Goal: Transaction & Acquisition: Purchase product/service

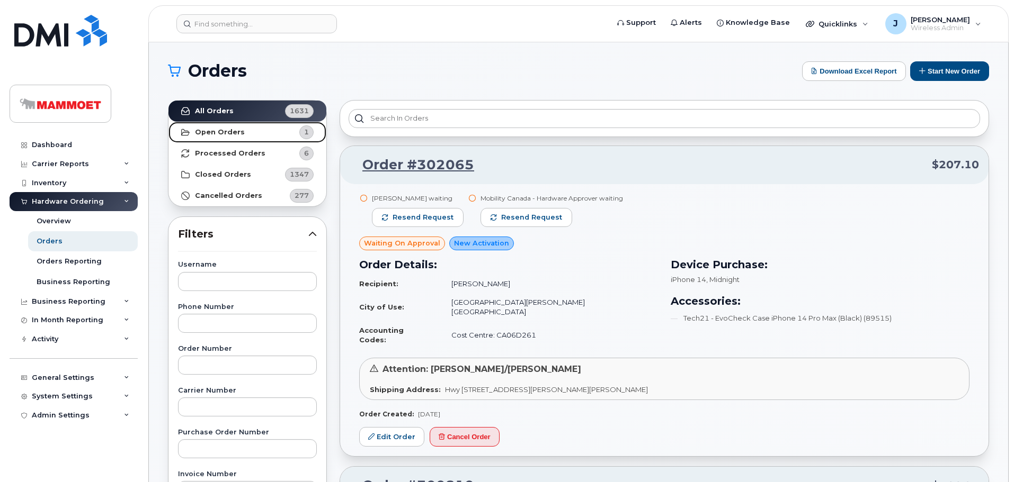
click at [242, 132] on link "Open Orders 1" at bounding box center [247, 132] width 158 height 21
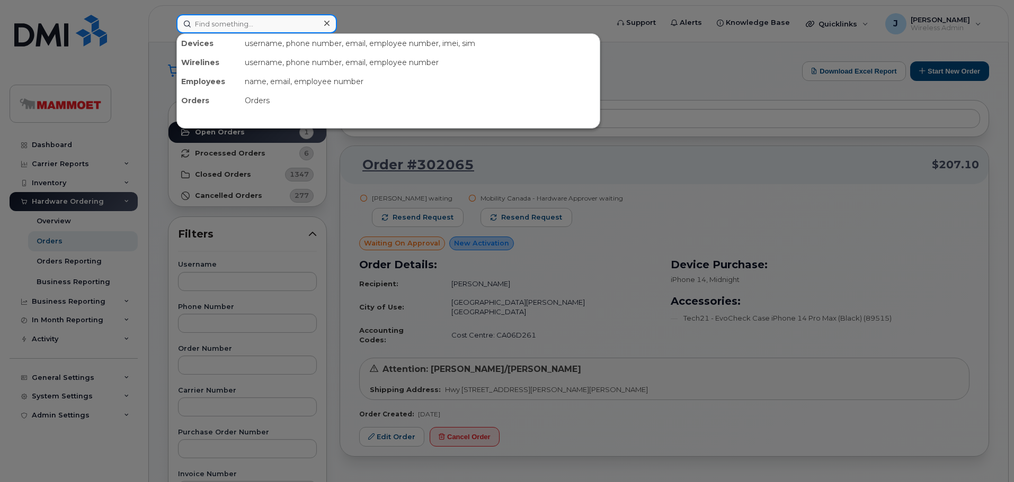
click at [261, 29] on input at bounding box center [256, 23] width 160 height 19
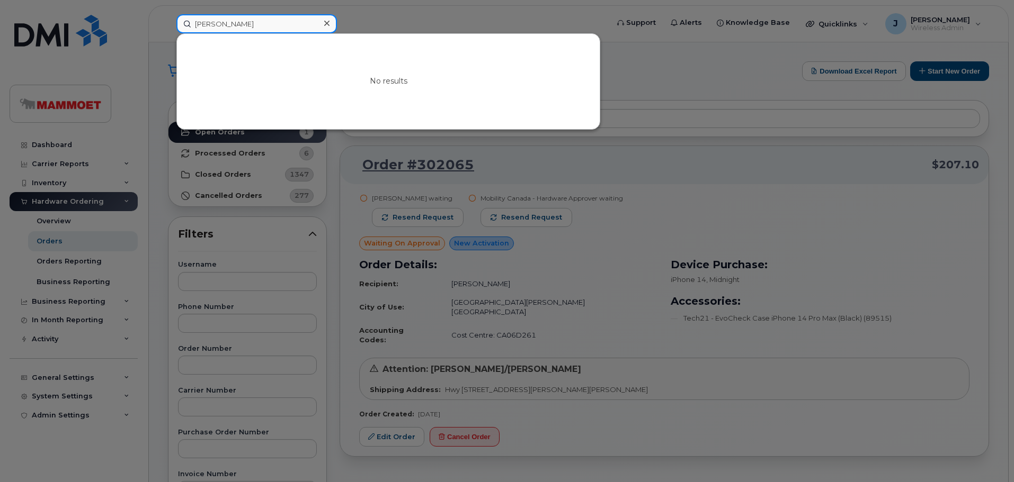
type input "[PERSON_NAME]"
click at [45, 140] on div at bounding box center [507, 241] width 1014 height 482
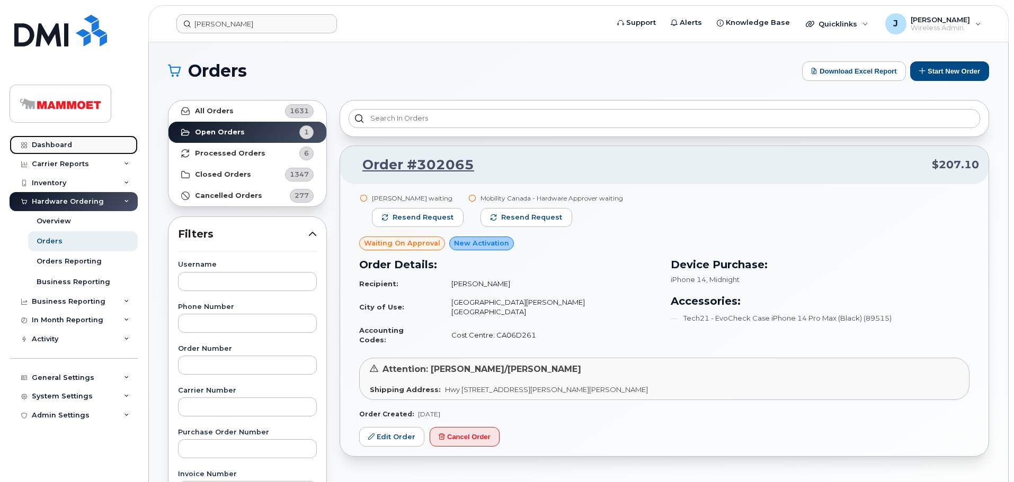
click at [44, 140] on link "Dashboard" at bounding box center [74, 145] width 128 height 19
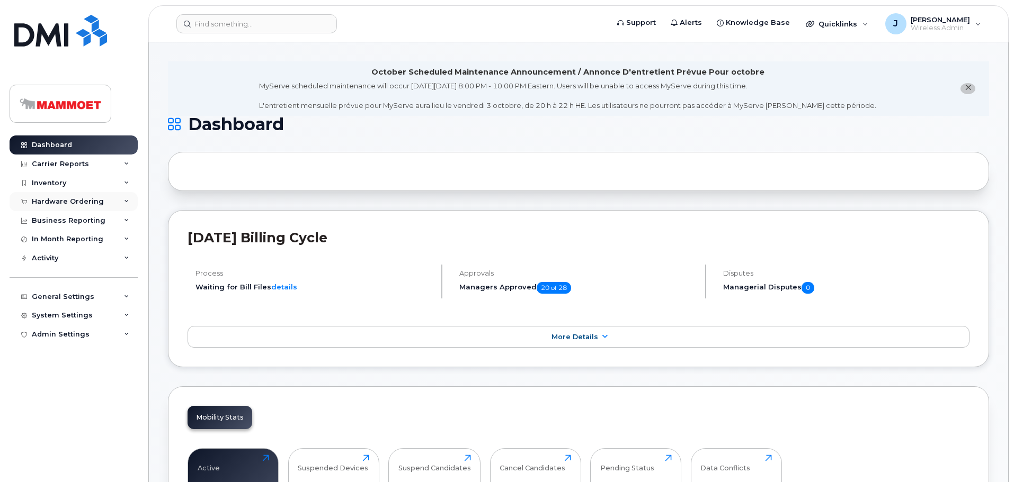
click at [60, 205] on div "Hardware Ordering" at bounding box center [68, 202] width 72 height 8
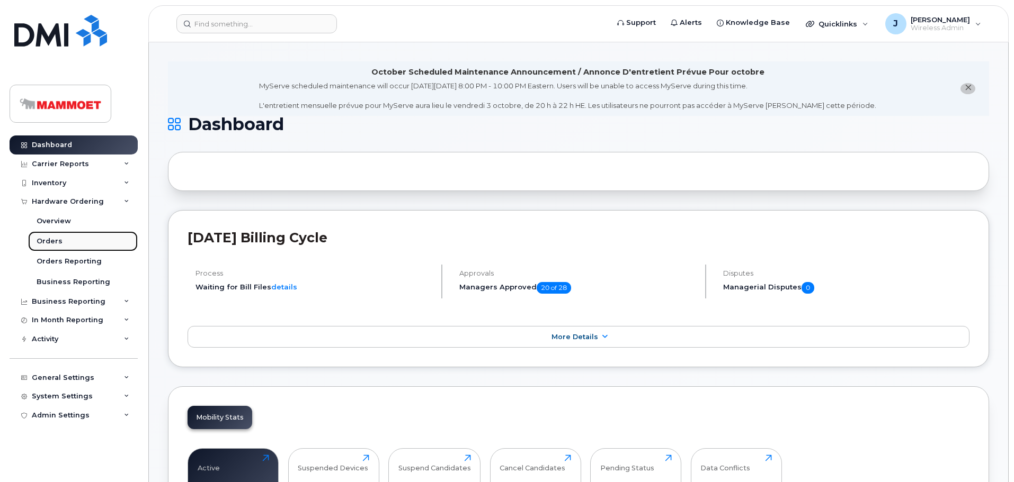
click at [55, 238] on div "Orders" at bounding box center [50, 242] width 26 height 10
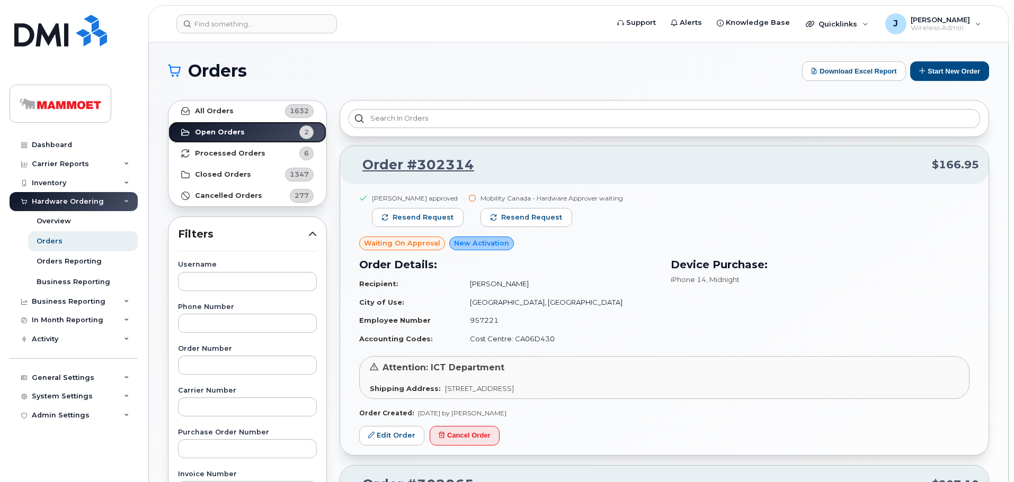
click at [225, 133] on strong "Open Orders" at bounding box center [220, 132] width 50 height 8
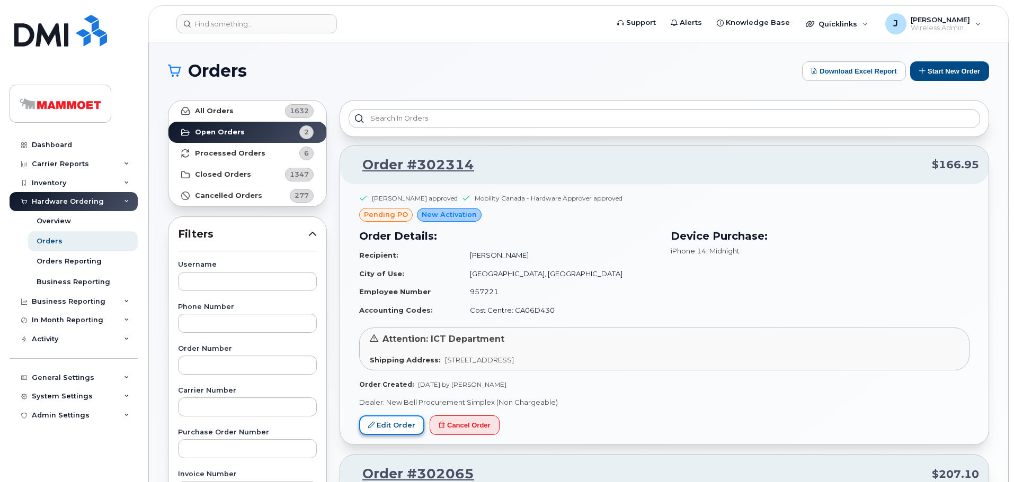
click at [389, 419] on link "Edit Order" at bounding box center [391, 426] width 65 height 20
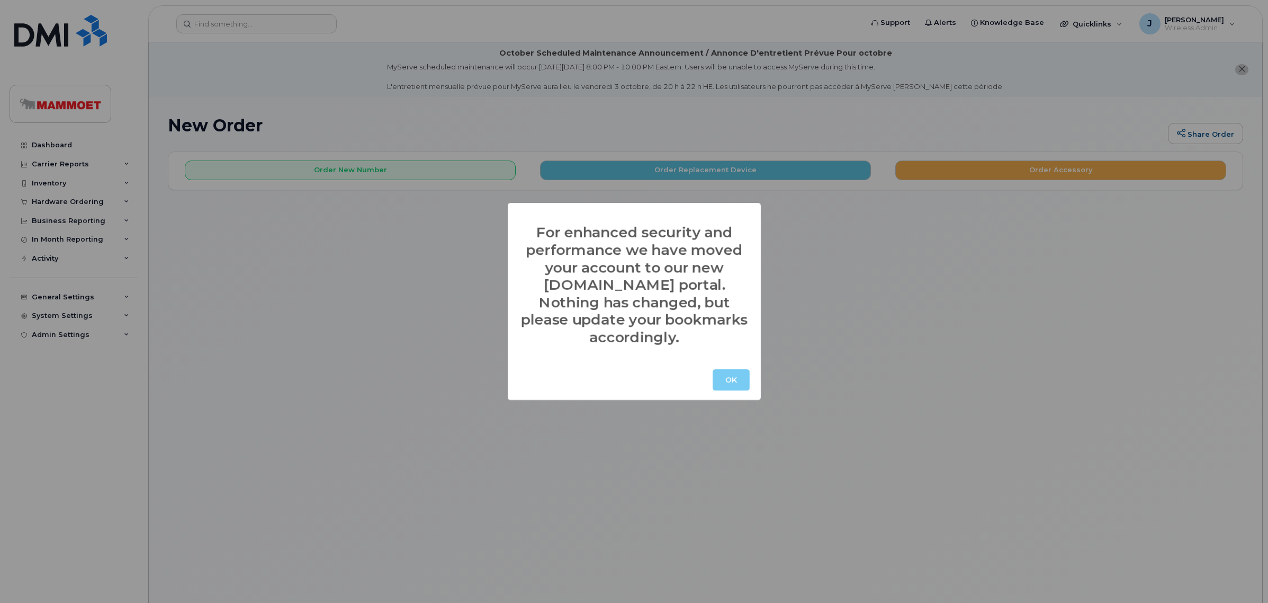
click at [741, 369] on button "OK" at bounding box center [731, 379] width 37 height 21
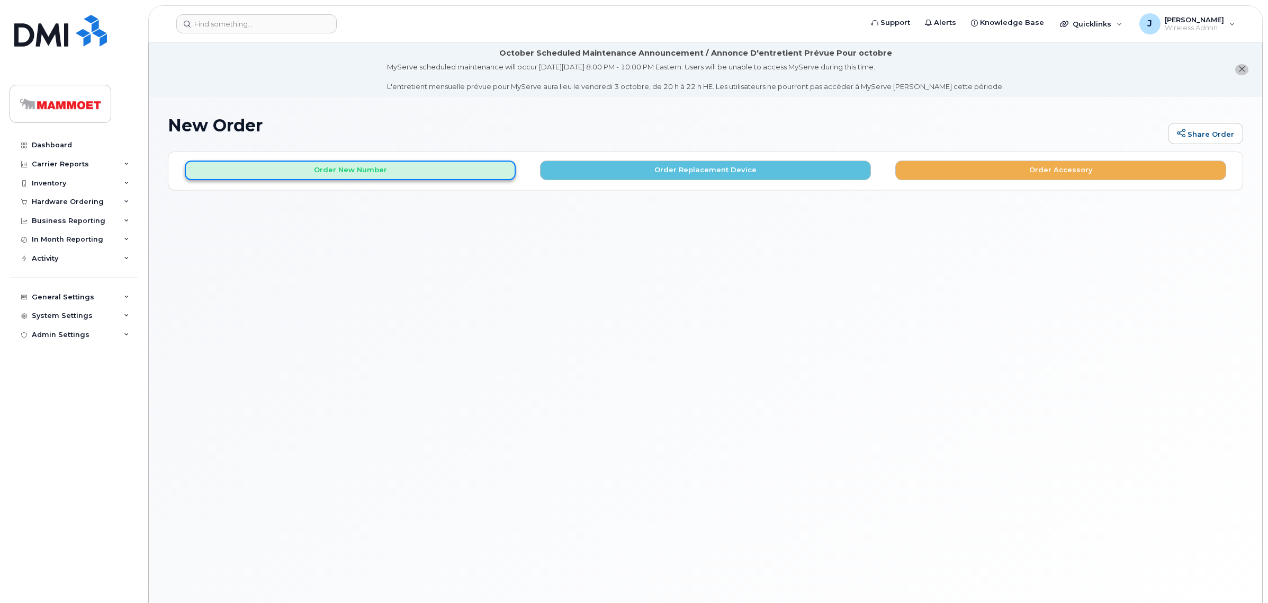
click at [422, 172] on button "Order New Number" at bounding box center [350, 170] width 331 height 20
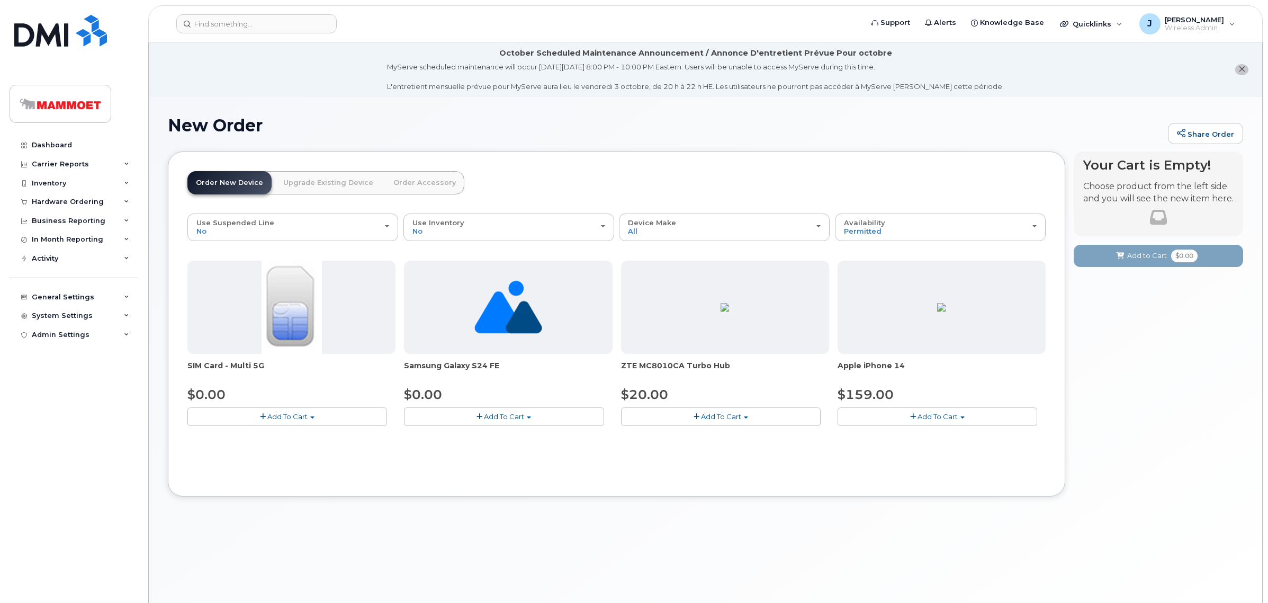
click at [945, 418] on span "Add To Cart" at bounding box center [938, 416] width 40 height 8
click at [944, 418] on span "Add To Cart" at bounding box center [938, 416] width 40 height 8
click at [944, 419] on span "Add To Cart" at bounding box center [938, 416] width 40 height 8
click at [919, 435] on link "$159.00 - 3-year activation (128GB model)" at bounding box center [926, 436] width 171 height 13
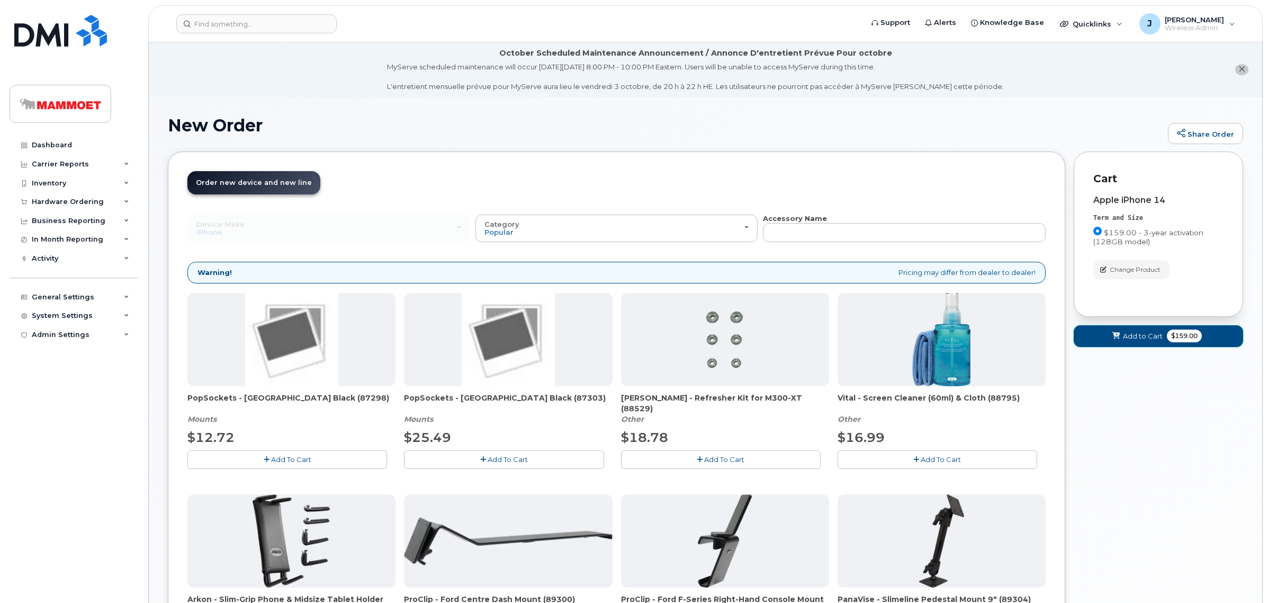
click at [1140, 335] on span "Add to Cart" at bounding box center [1143, 336] width 40 height 10
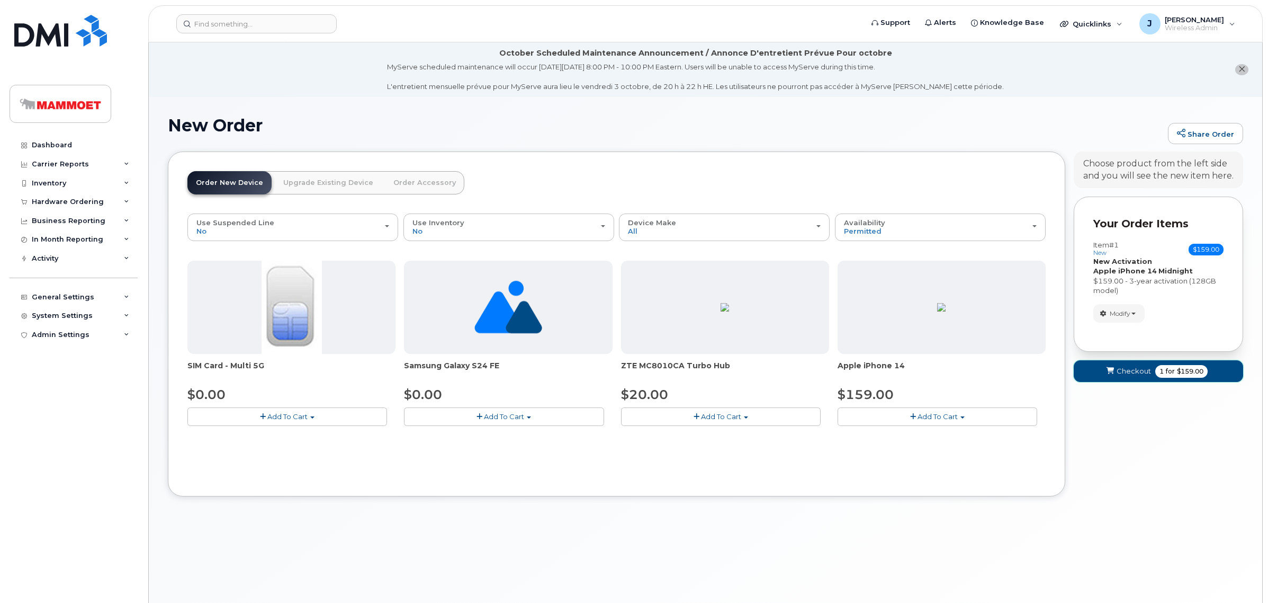
click at [1142, 371] on span "Checkout" at bounding box center [1134, 371] width 34 height 10
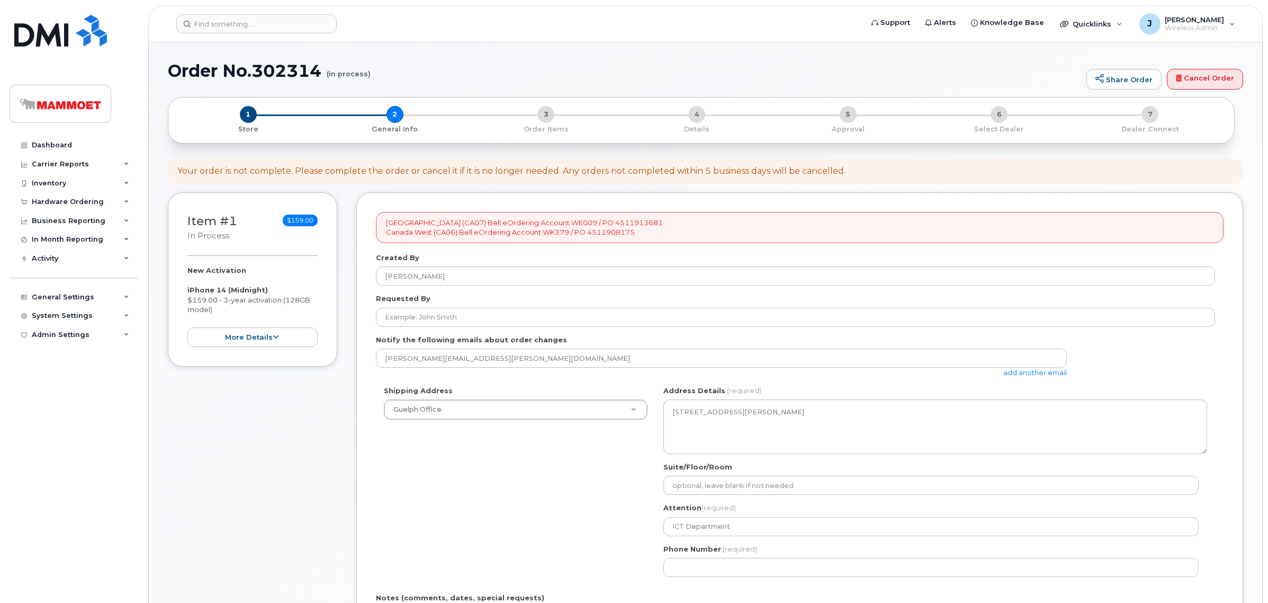
select select
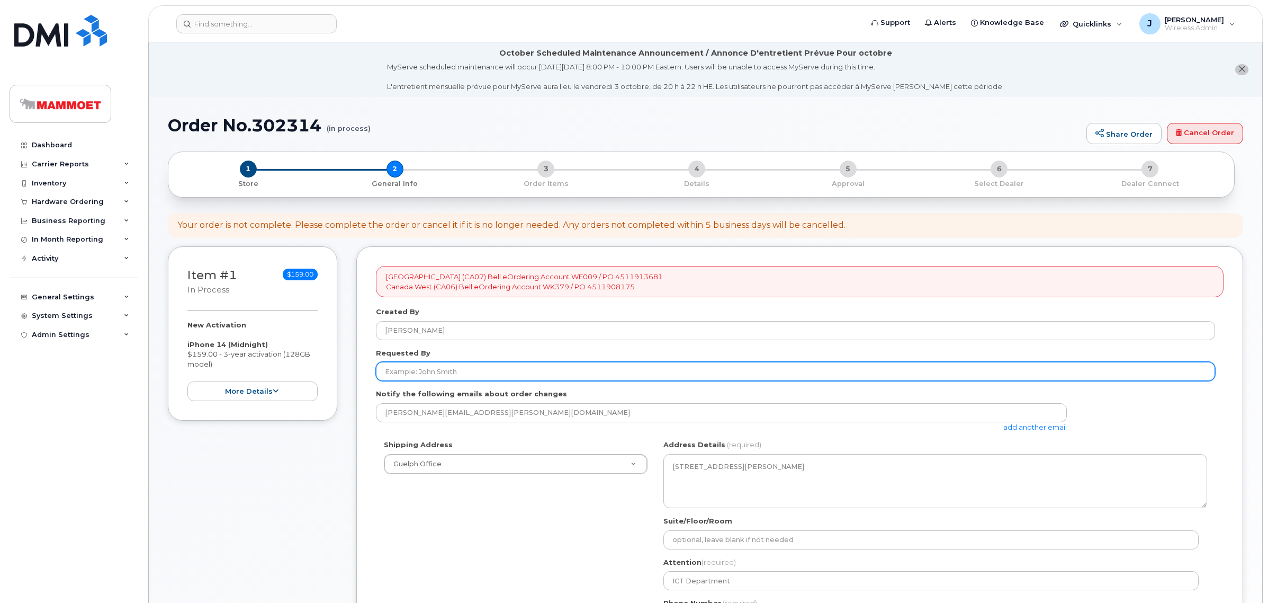
click at [396, 365] on input "Requested By" at bounding box center [795, 371] width 839 height 19
paste input "Meghan Gallagher"
type input "Meghan Gallagher"
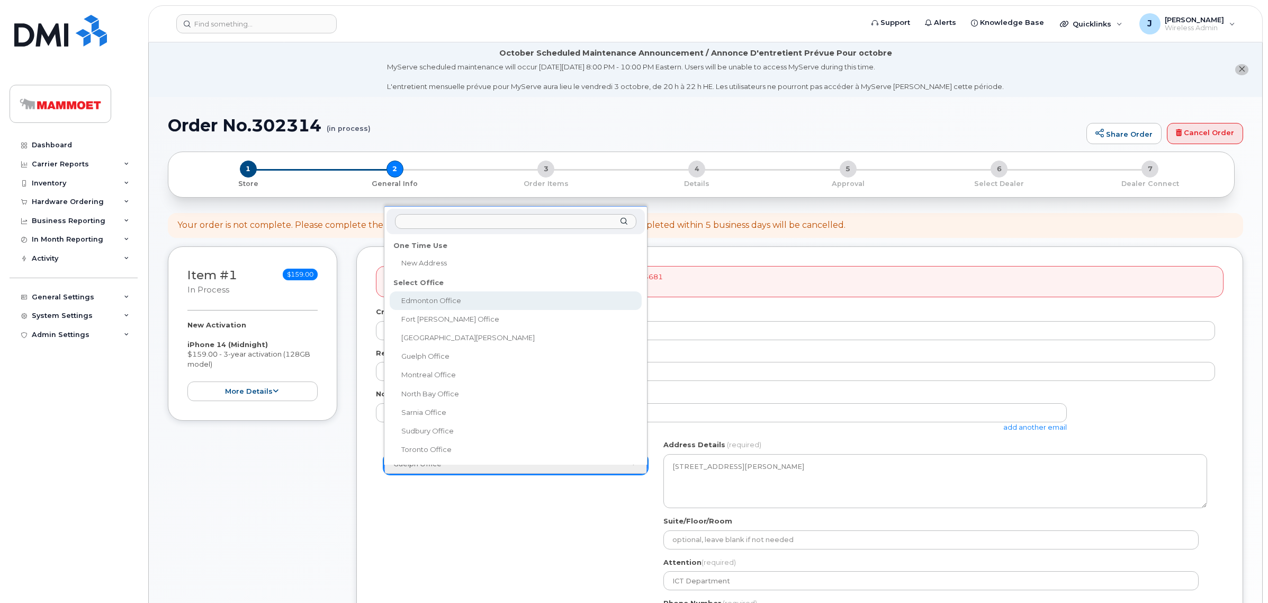
select select
type textarea "12920 33 St NE Edmonton Alberta T6S 1H6"
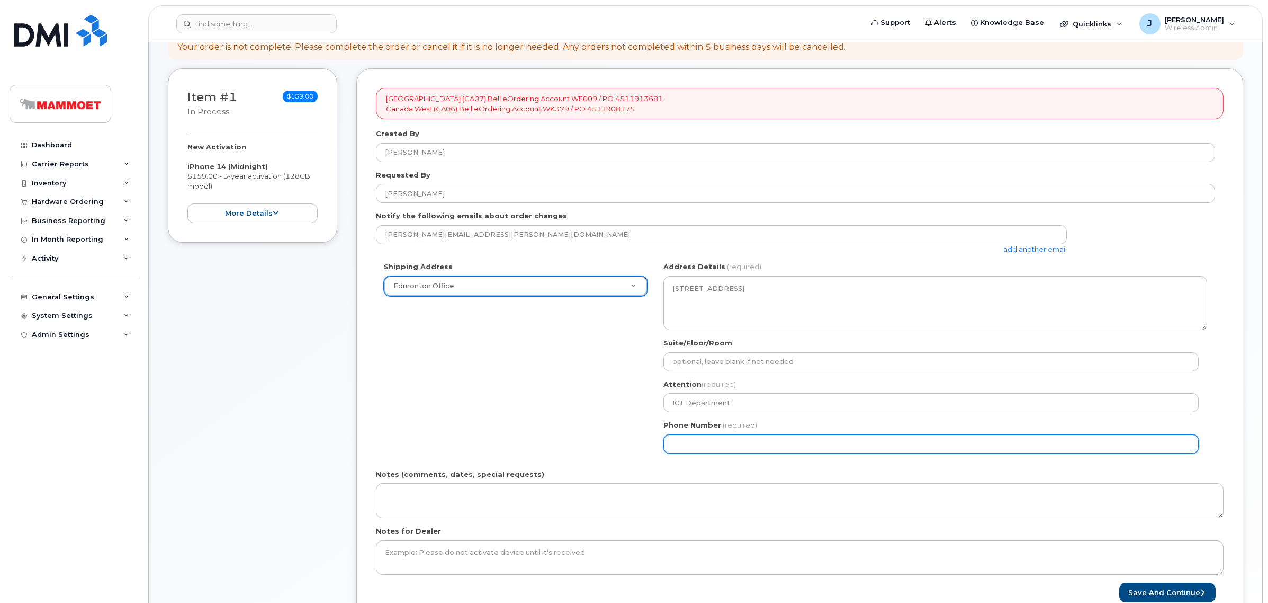
scroll to position [265, 0]
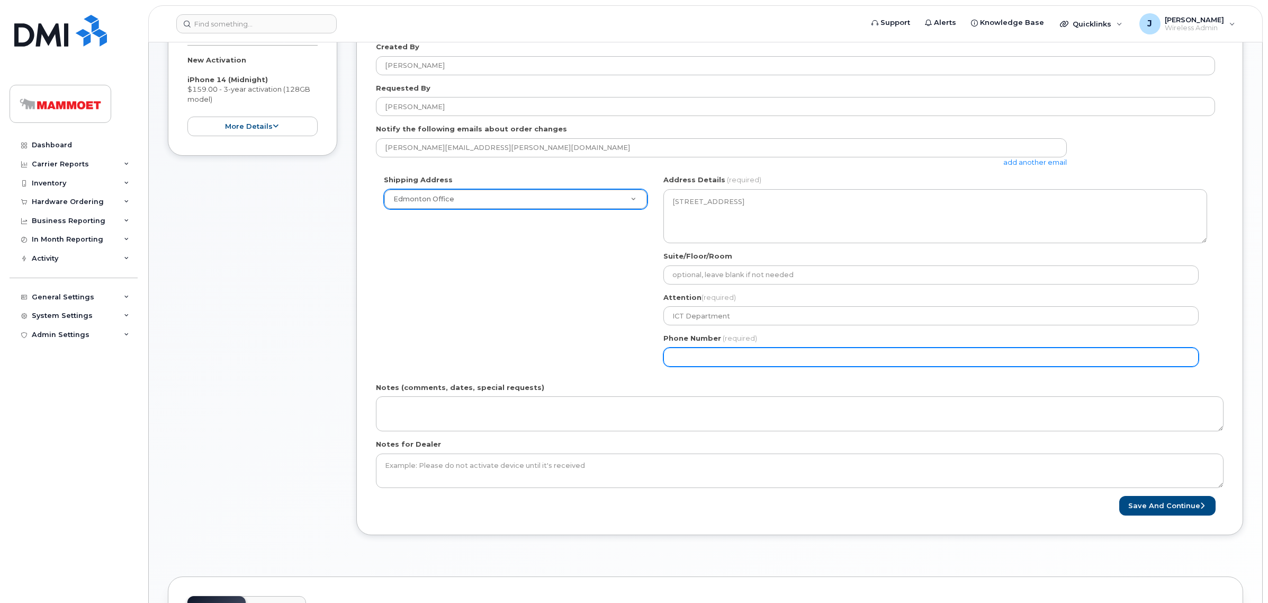
click at [705, 359] on input "Phone Number" at bounding box center [931, 356] width 535 height 19
select select
type input "780293790"
select select
type input "7802937908"
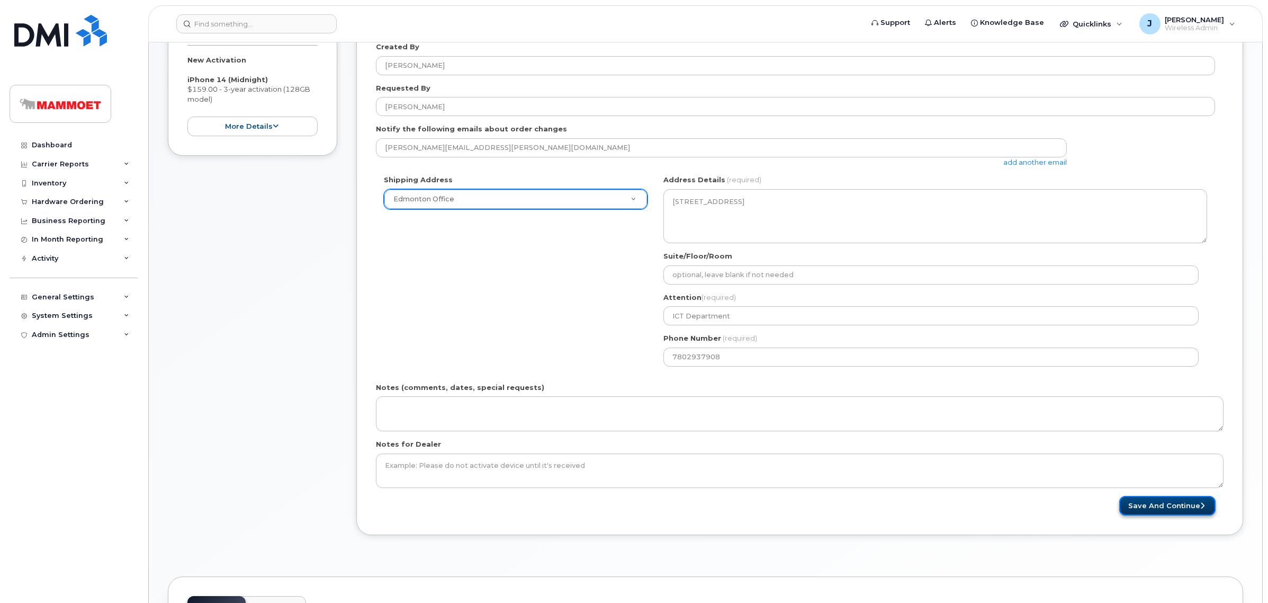
click at [1165, 500] on button "Save and Continue" at bounding box center [1168, 506] width 96 height 20
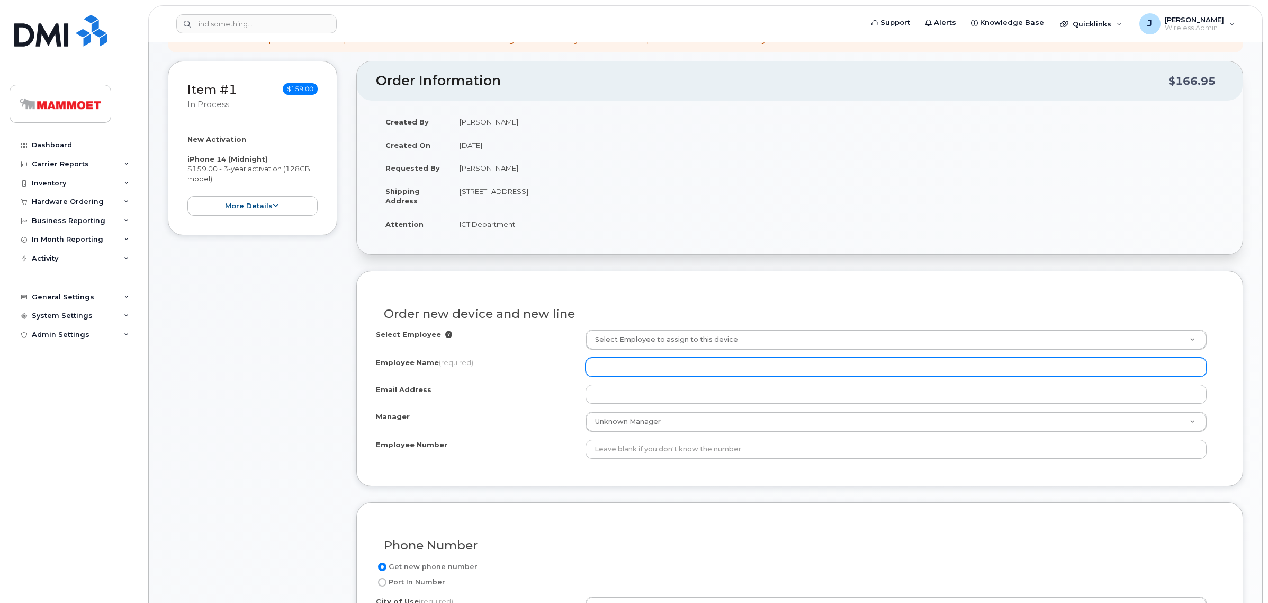
scroll to position [199, 0]
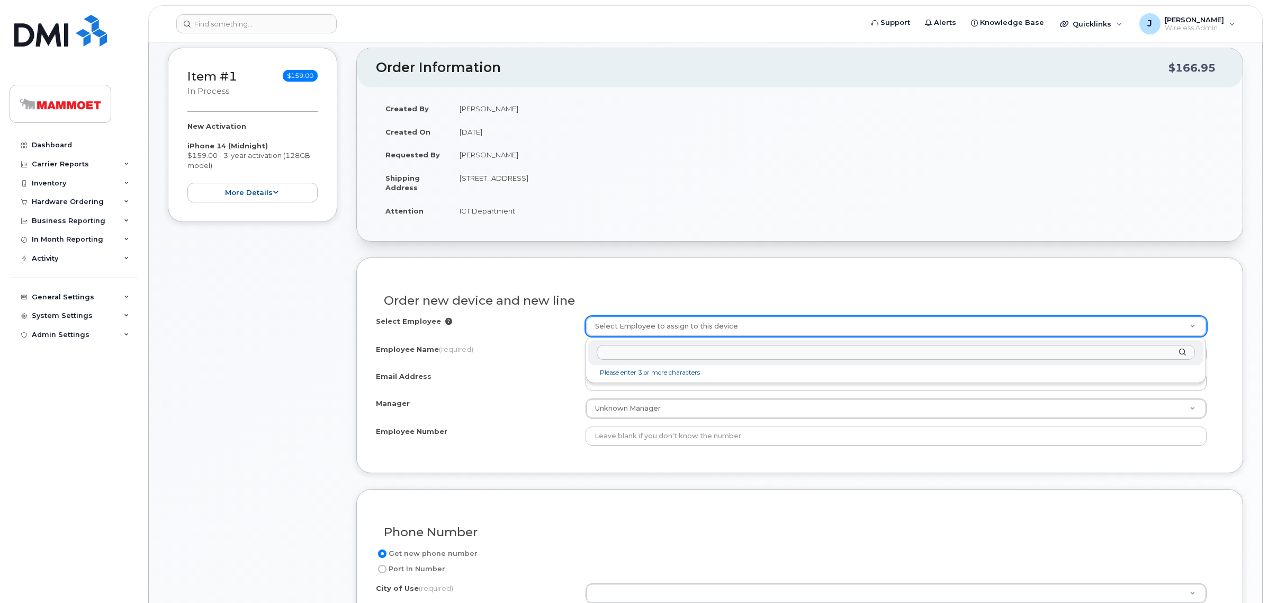
type input "[PERSON_NAME]"
click at [620, 356] on input "Employee Name (required)" at bounding box center [896, 353] width 621 height 19
paste input "[PERSON_NAME]"
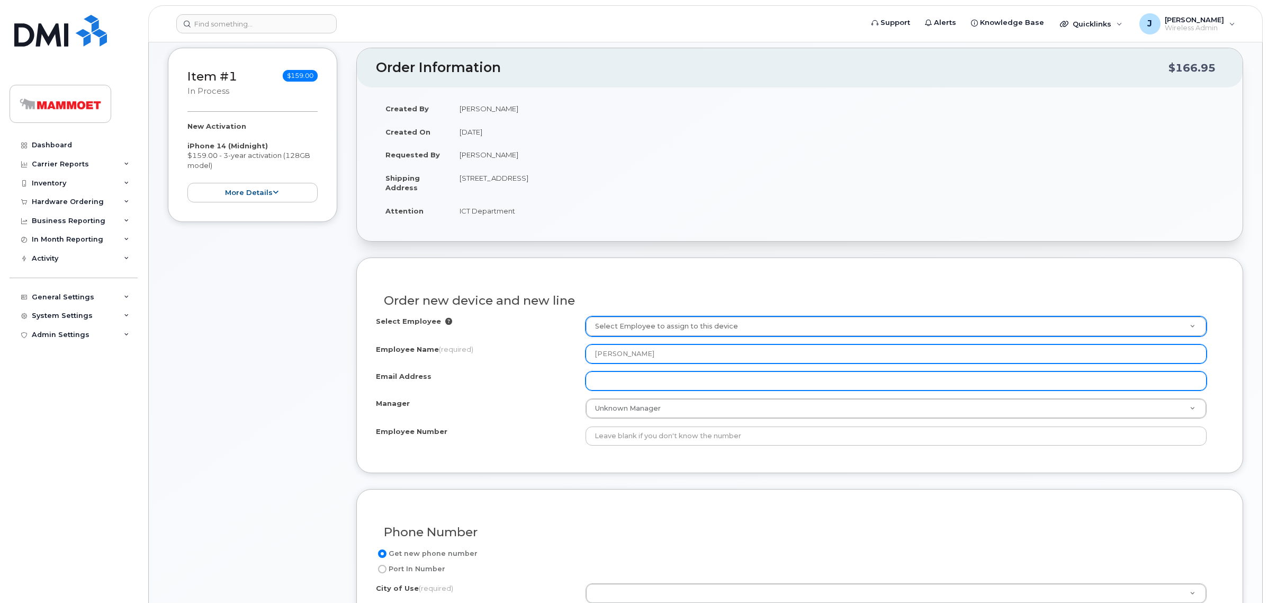
type input "[PERSON_NAME]"
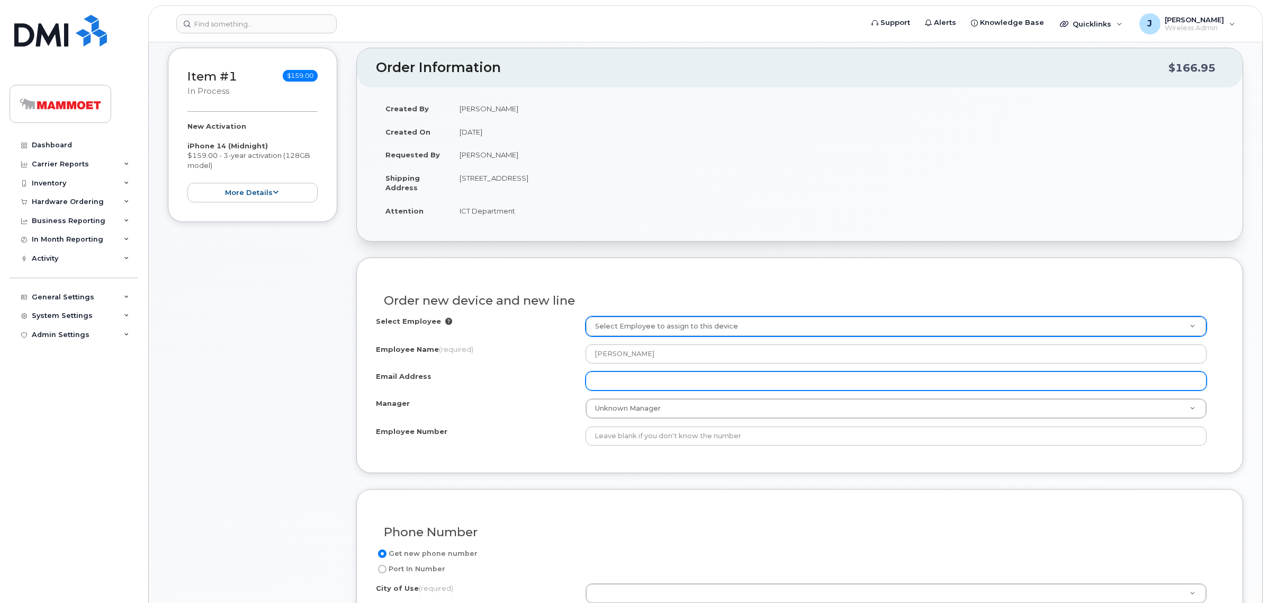
click at [615, 374] on input "Email Address" at bounding box center [896, 380] width 621 height 19
paste input "[PERSON_NAME]"
click at [621, 384] on input "[PERSON_NAME]" at bounding box center [896, 380] width 621 height 19
click at [669, 388] on input "Meghan.Gallagher" at bounding box center [896, 380] width 621 height 19
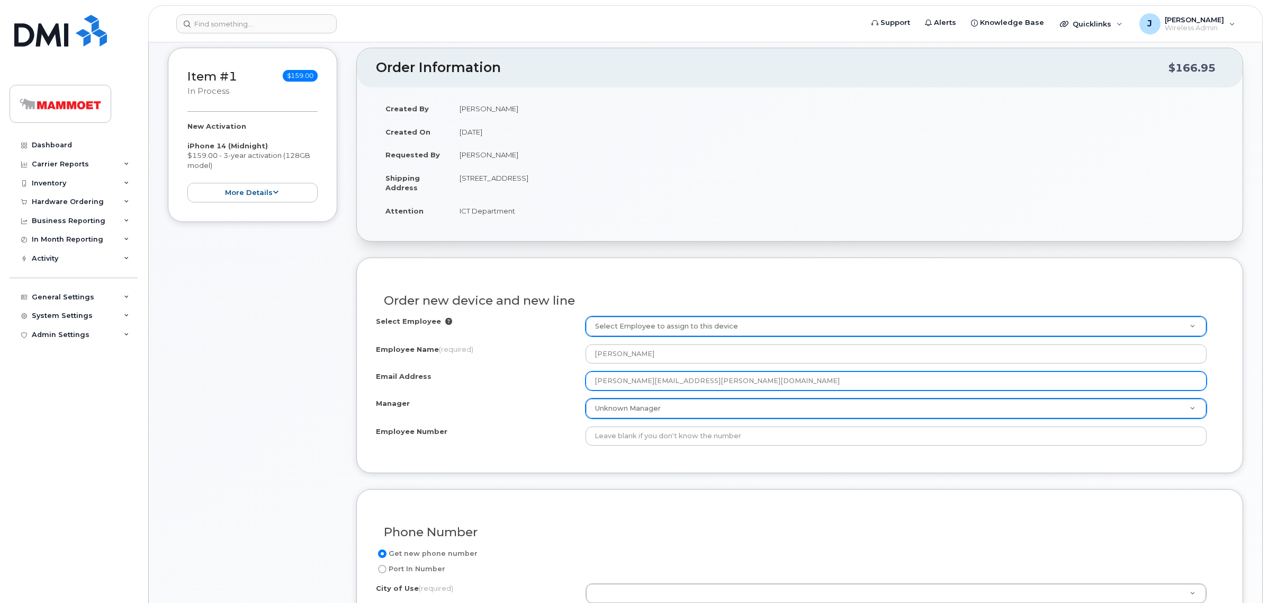
type input "[PERSON_NAME][EMAIL_ADDRESS][PERSON_NAME][DOMAIN_NAME]"
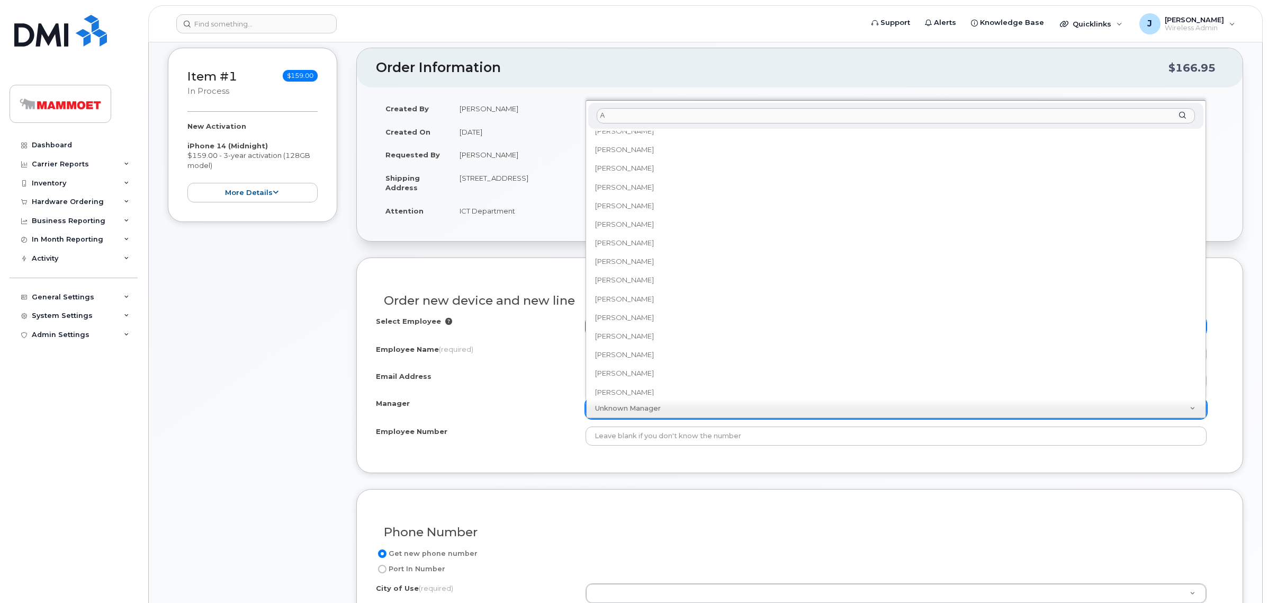
scroll to position [0, 0]
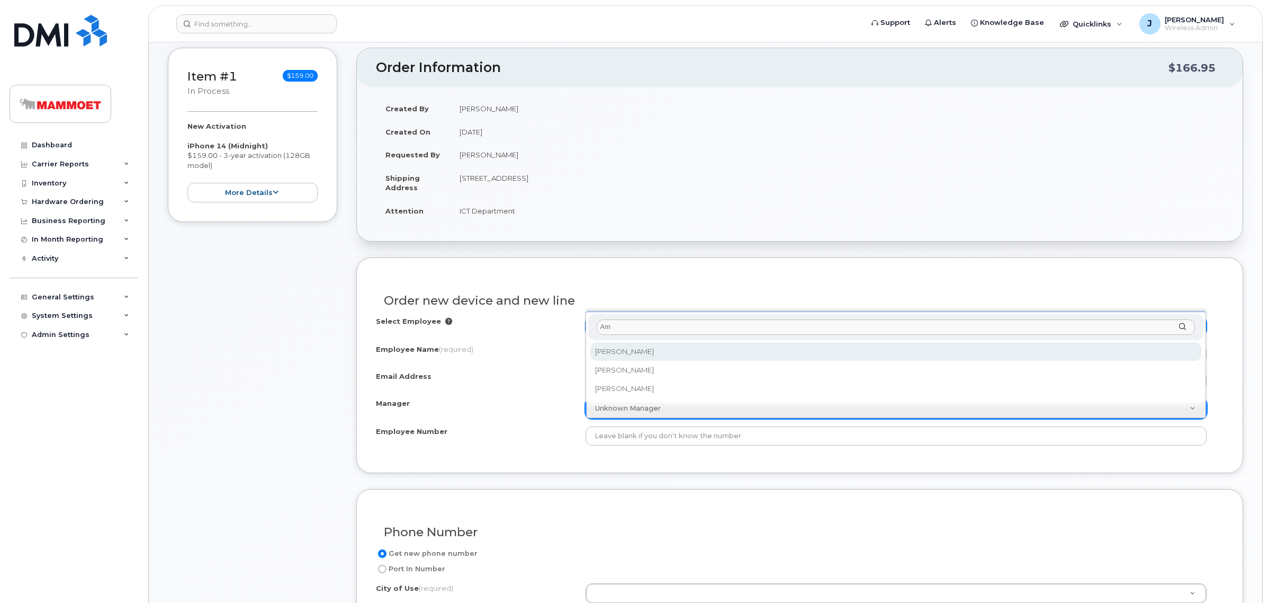
type input "A"
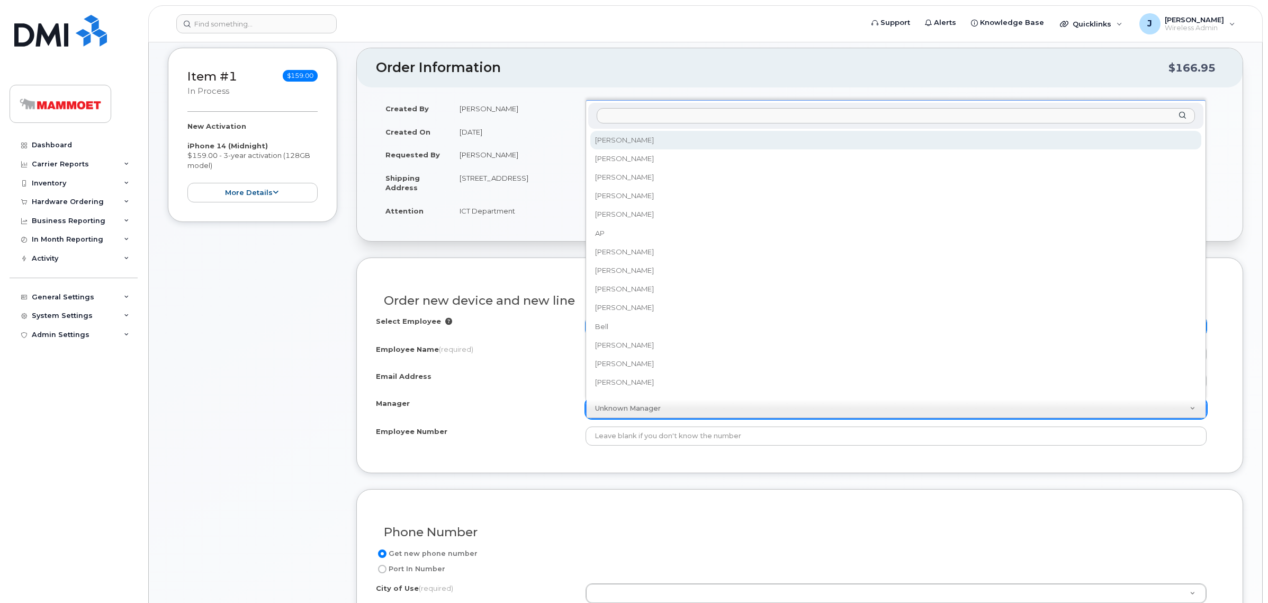
click at [628, 114] on input "Manager" at bounding box center [896, 115] width 598 height 15
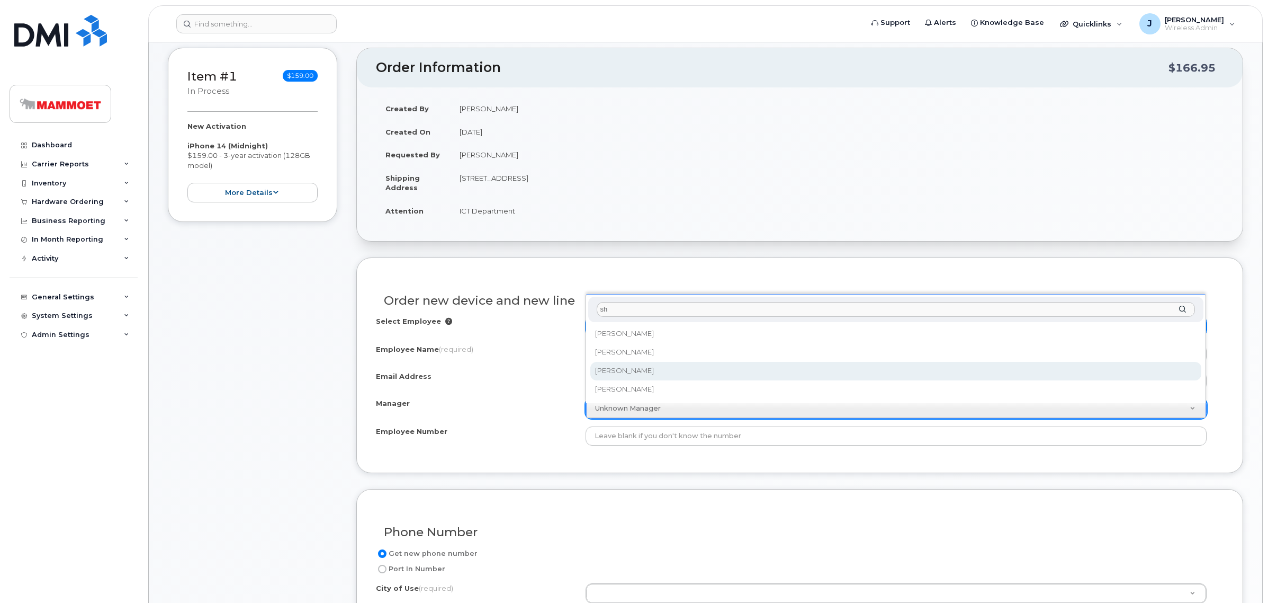
type input "sh"
select select "179388"
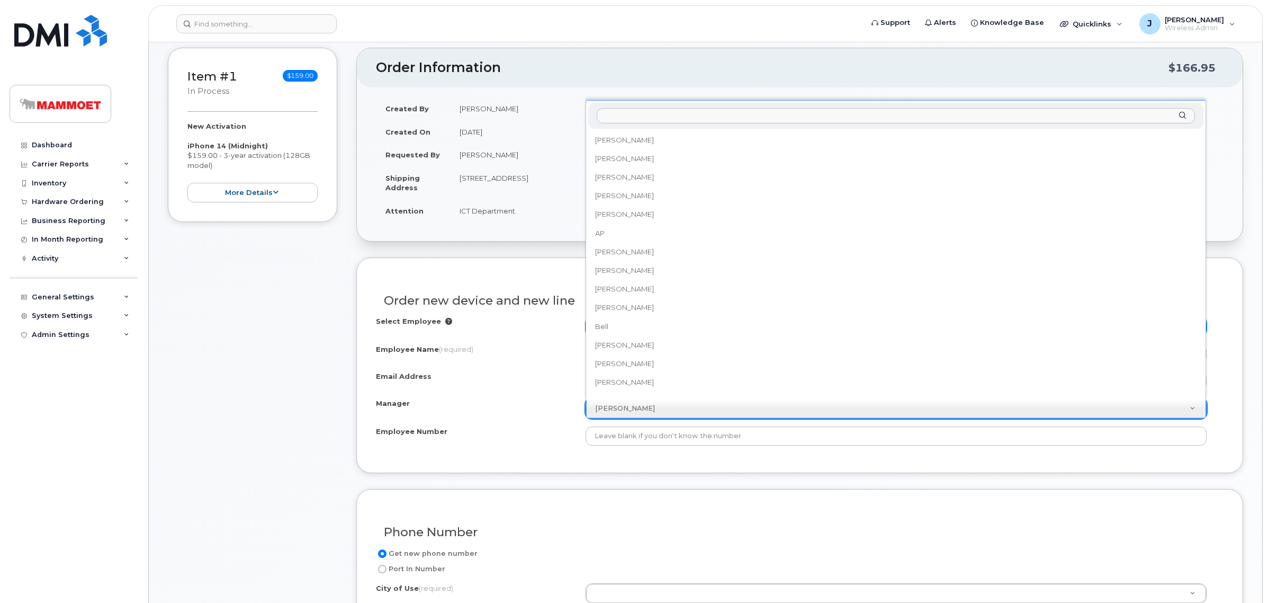
scroll to position [1050, 0]
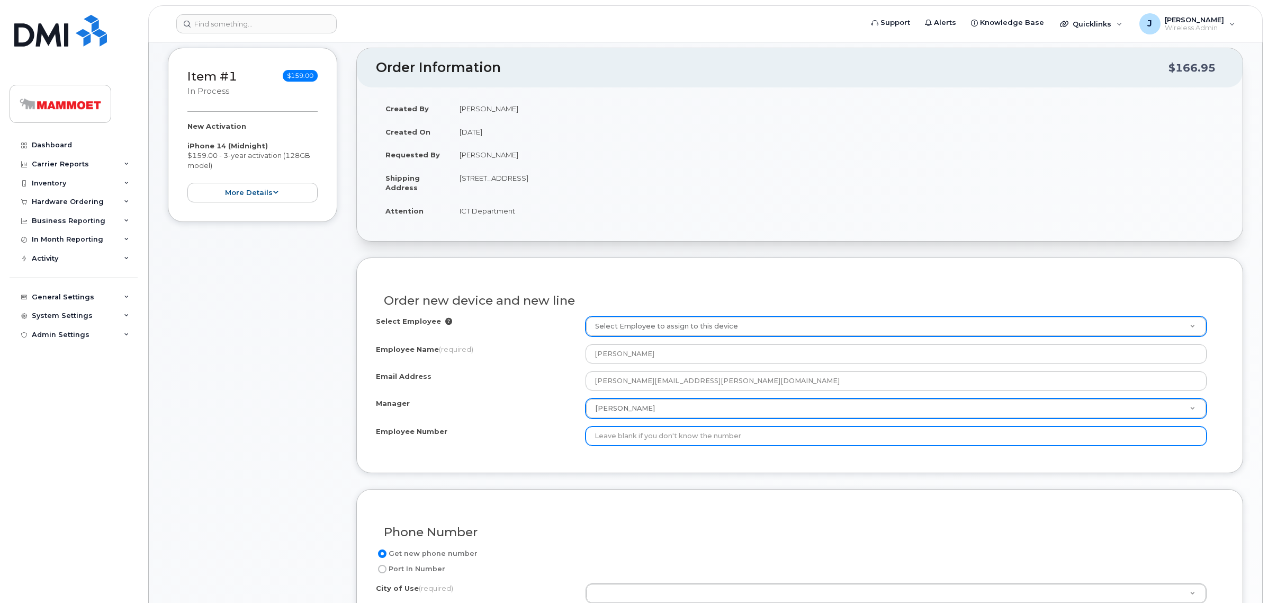
click at [605, 441] on input "Employee Number" at bounding box center [896, 435] width 621 height 19
paste input "957221"
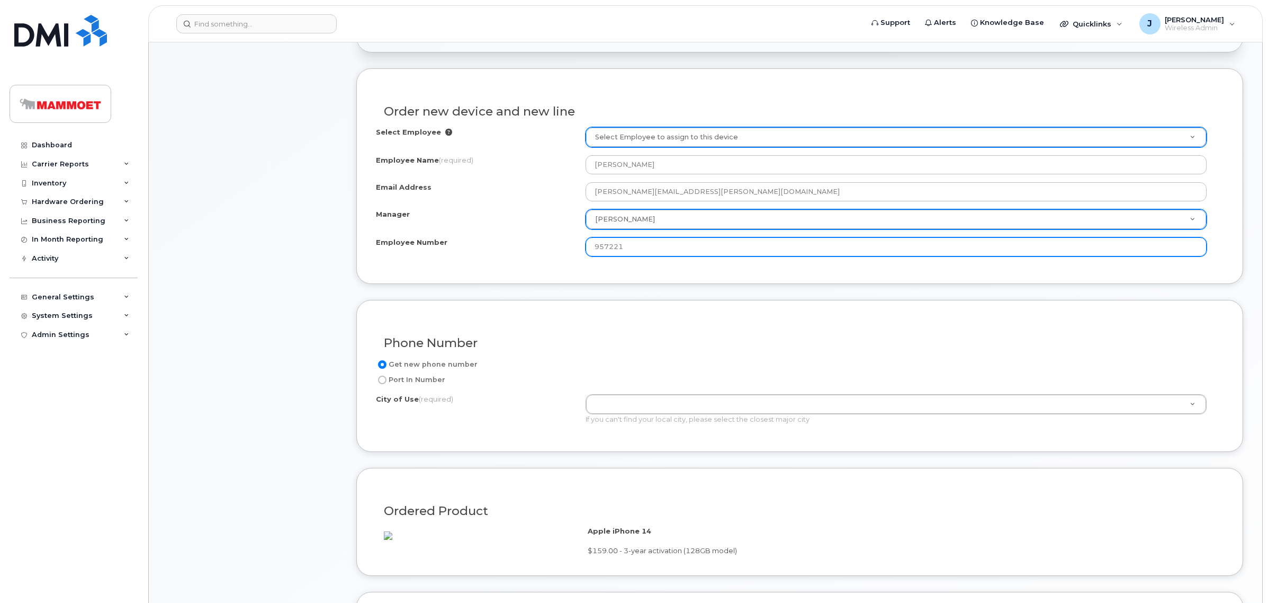
scroll to position [463, 0]
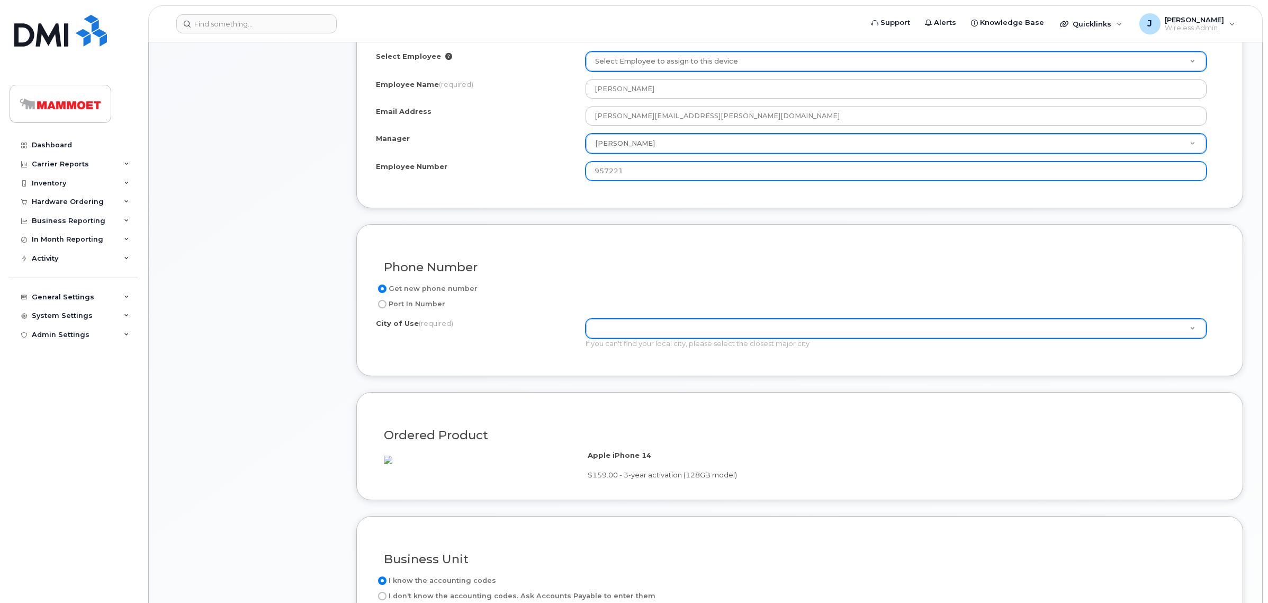
type input "957221"
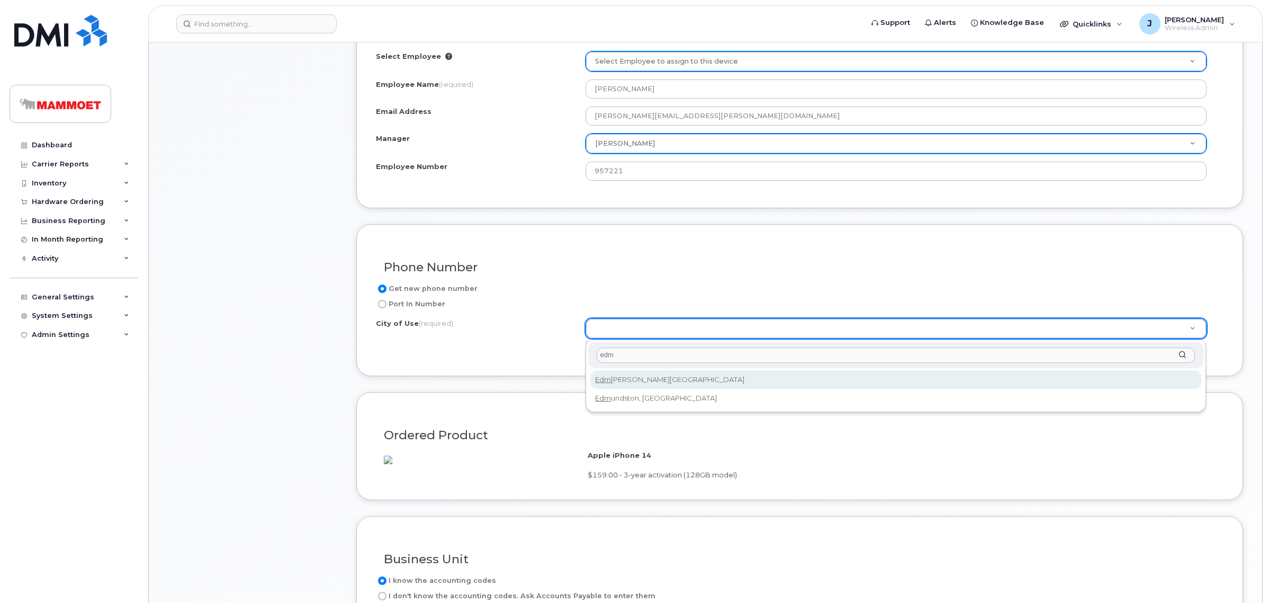
type input "edm"
type input "182"
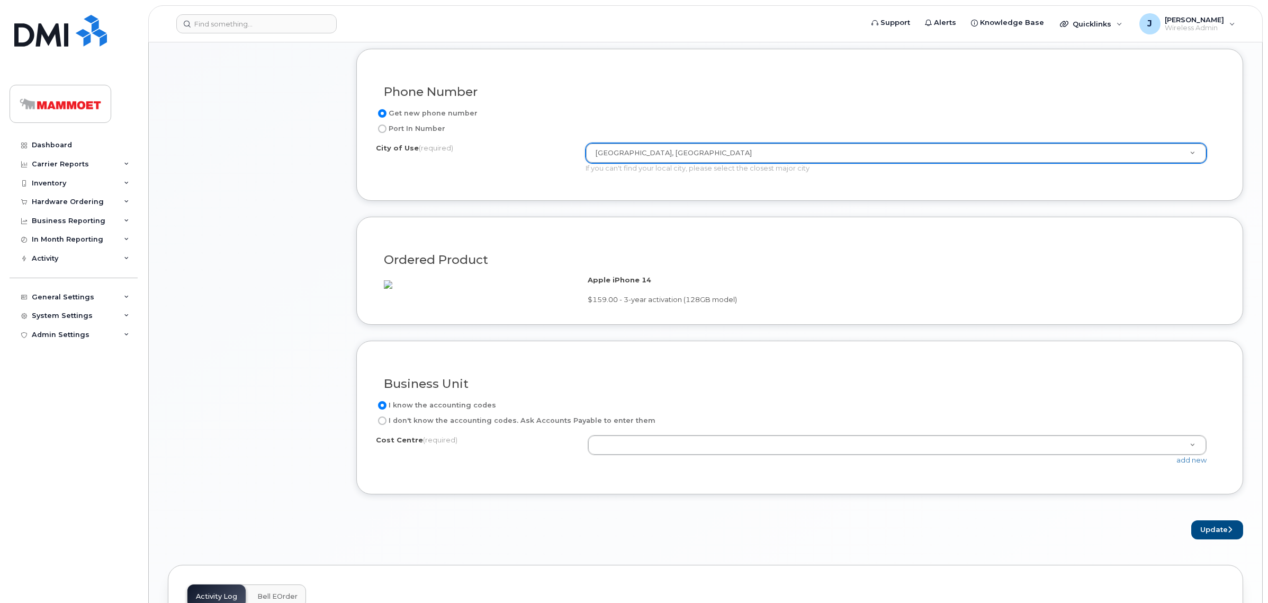
scroll to position [728, 0]
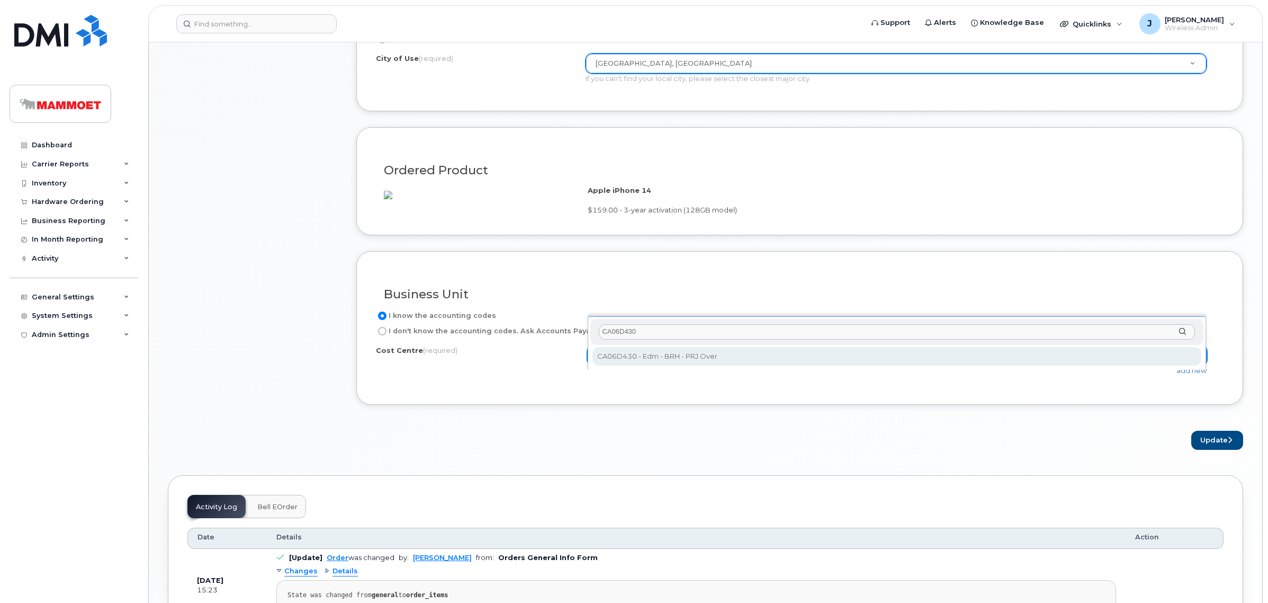
type input "CA06D430"
select select "CA06D430"
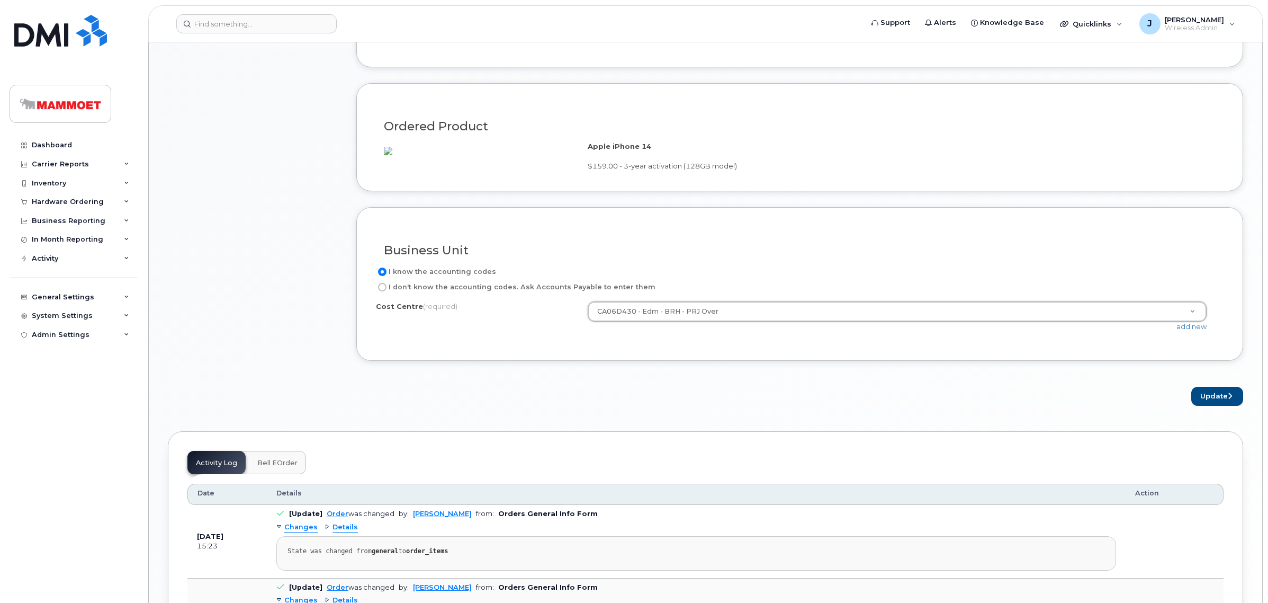
scroll to position [794, 0]
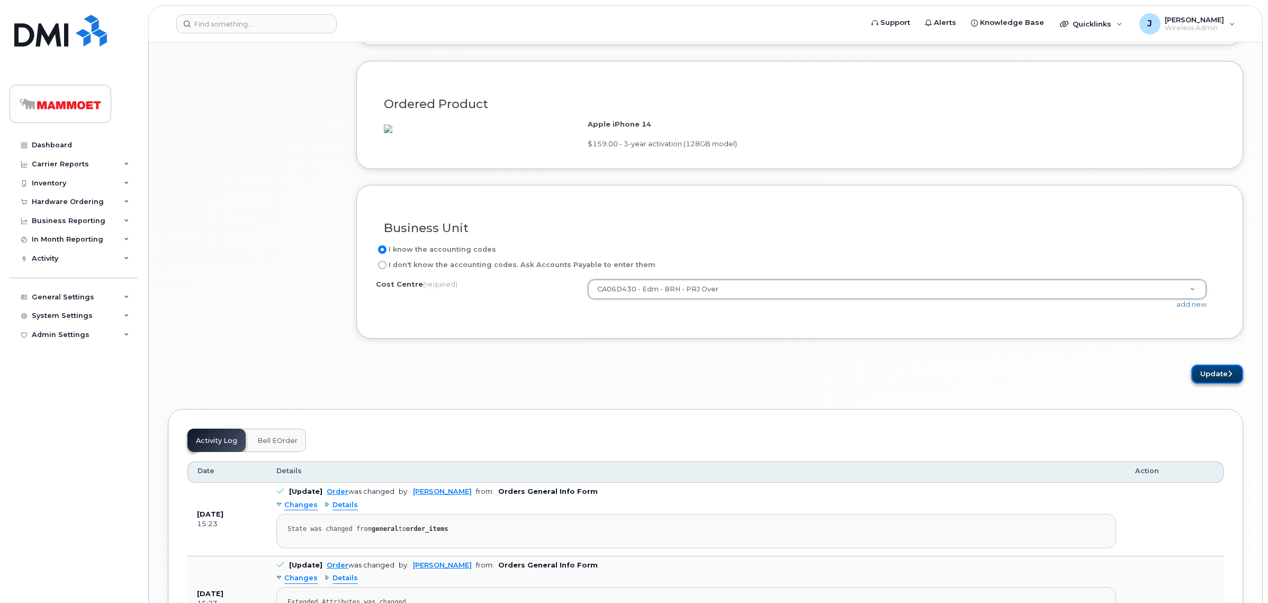
click at [1209, 384] on button "Update" at bounding box center [1218, 374] width 52 height 20
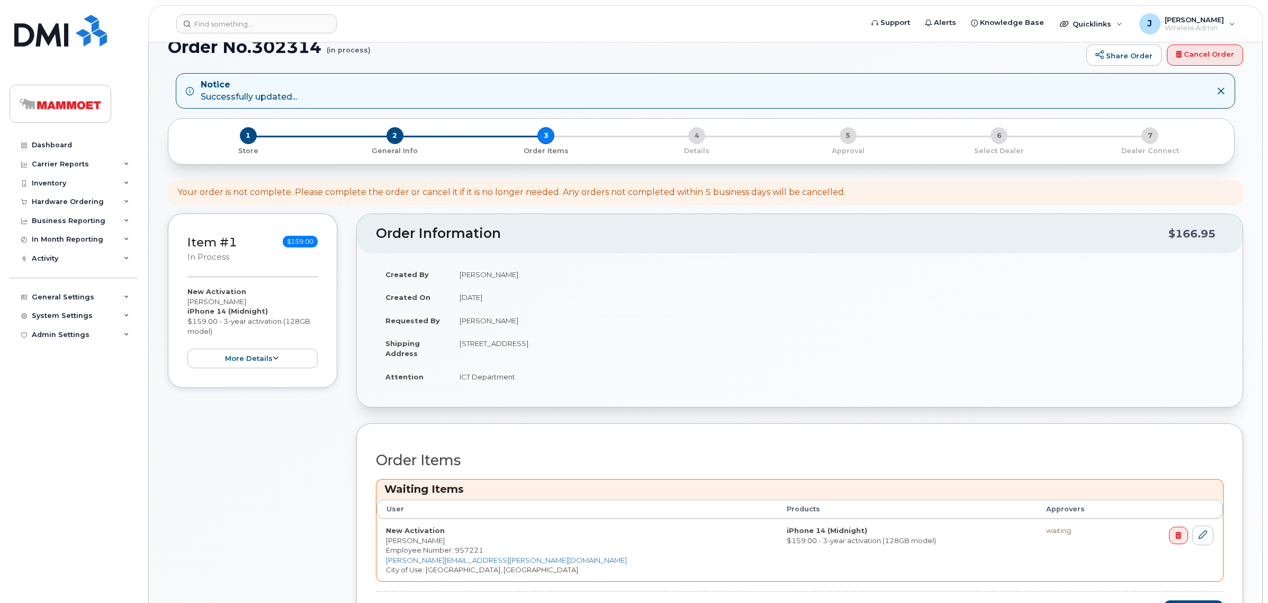
scroll to position [199, 0]
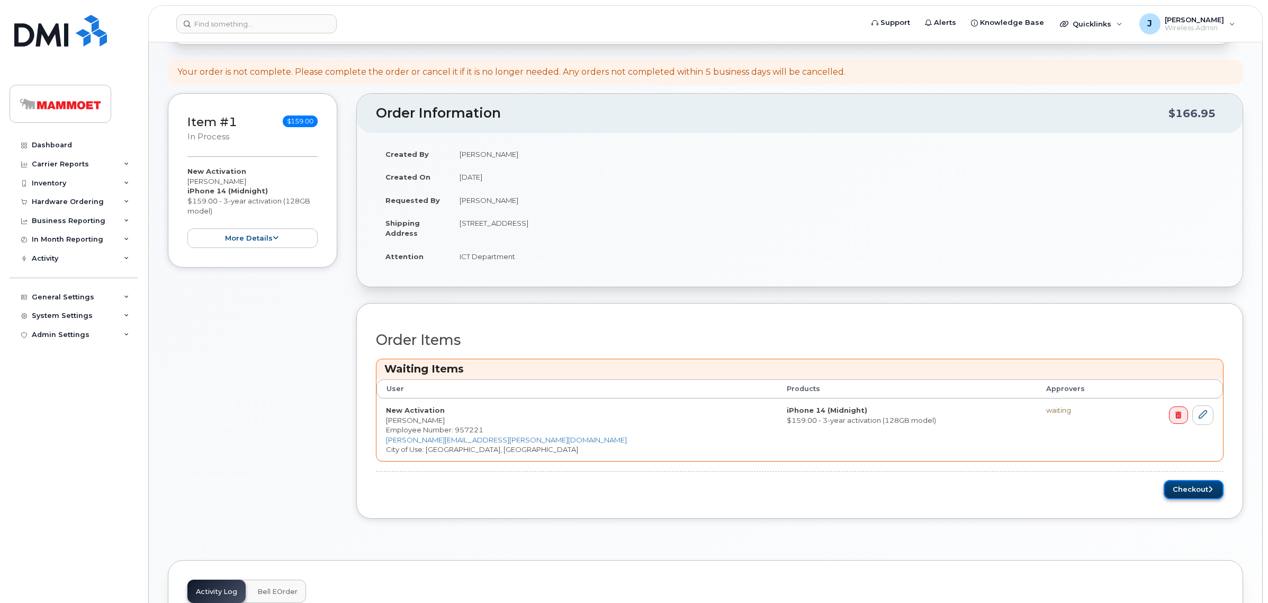
click at [1196, 491] on button "Checkout" at bounding box center [1194, 490] width 60 height 20
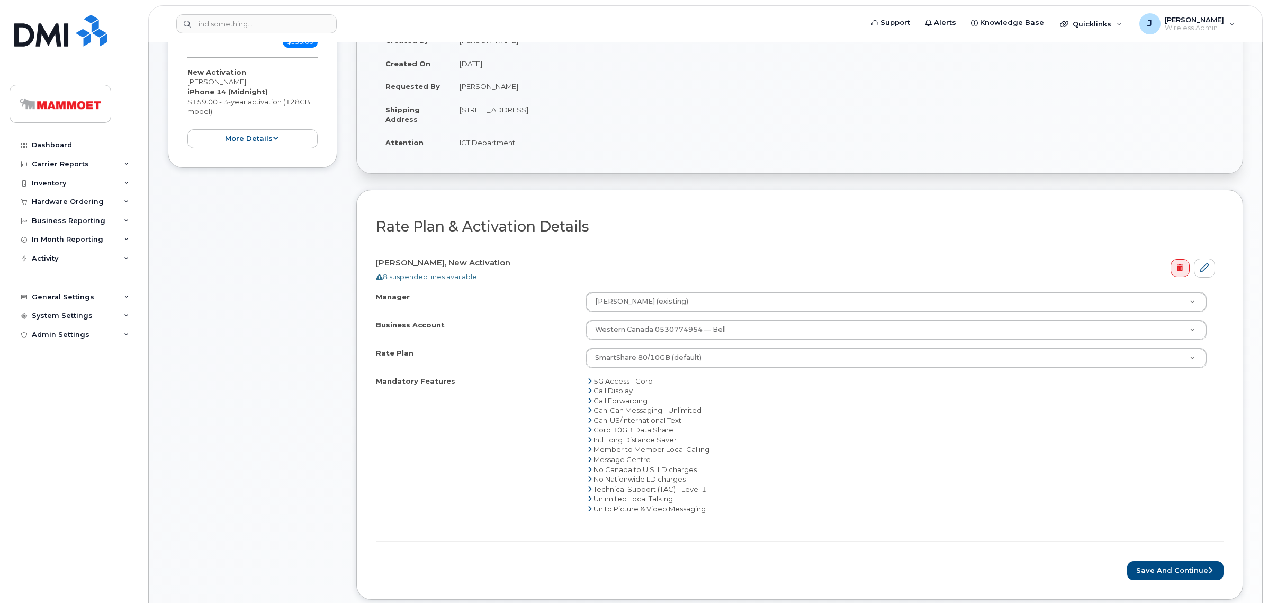
scroll to position [265, 0]
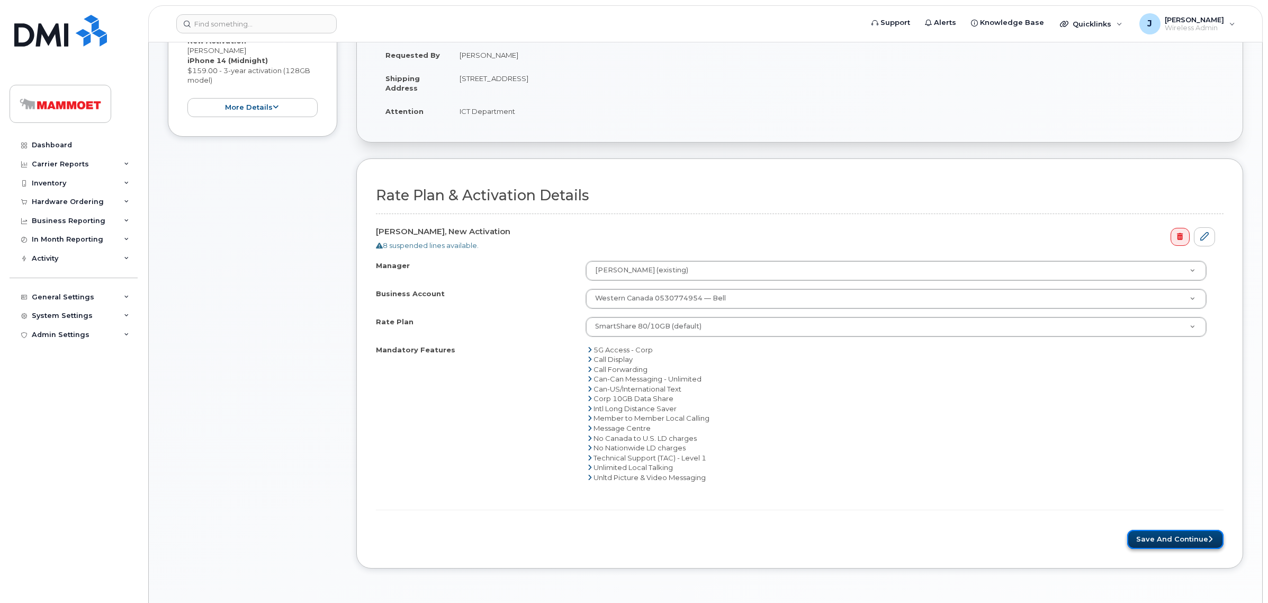
click at [1157, 539] on button "Save and Continue" at bounding box center [1176, 540] width 96 height 20
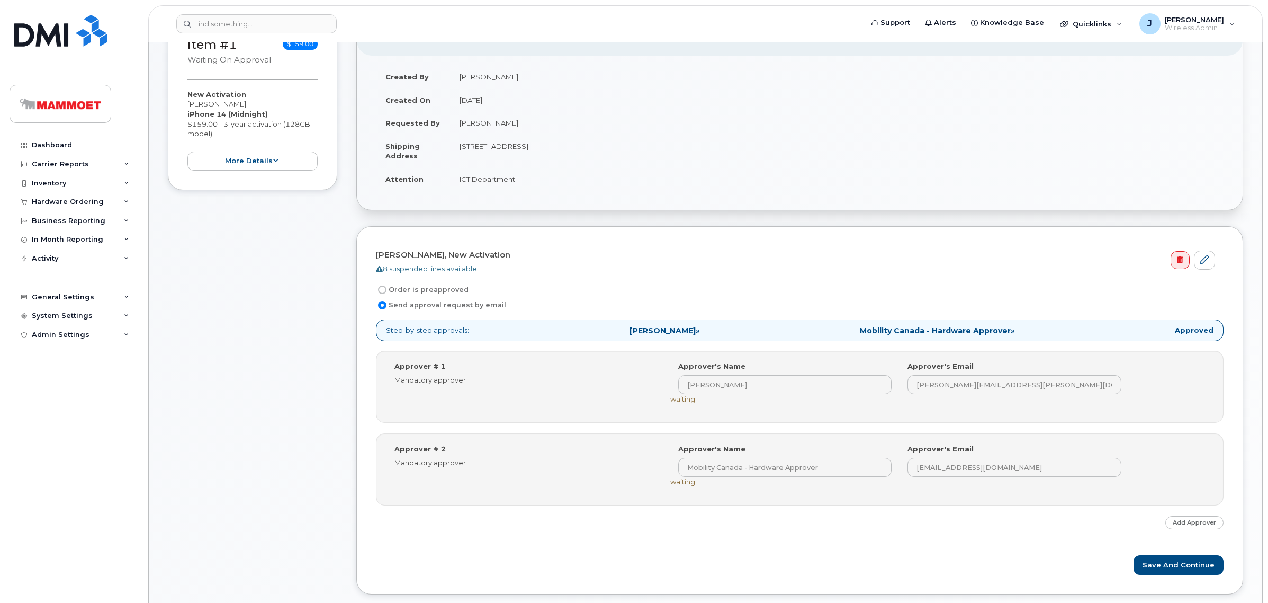
scroll to position [199, 0]
click at [1175, 557] on button "Save and Continue" at bounding box center [1179, 563] width 90 height 20
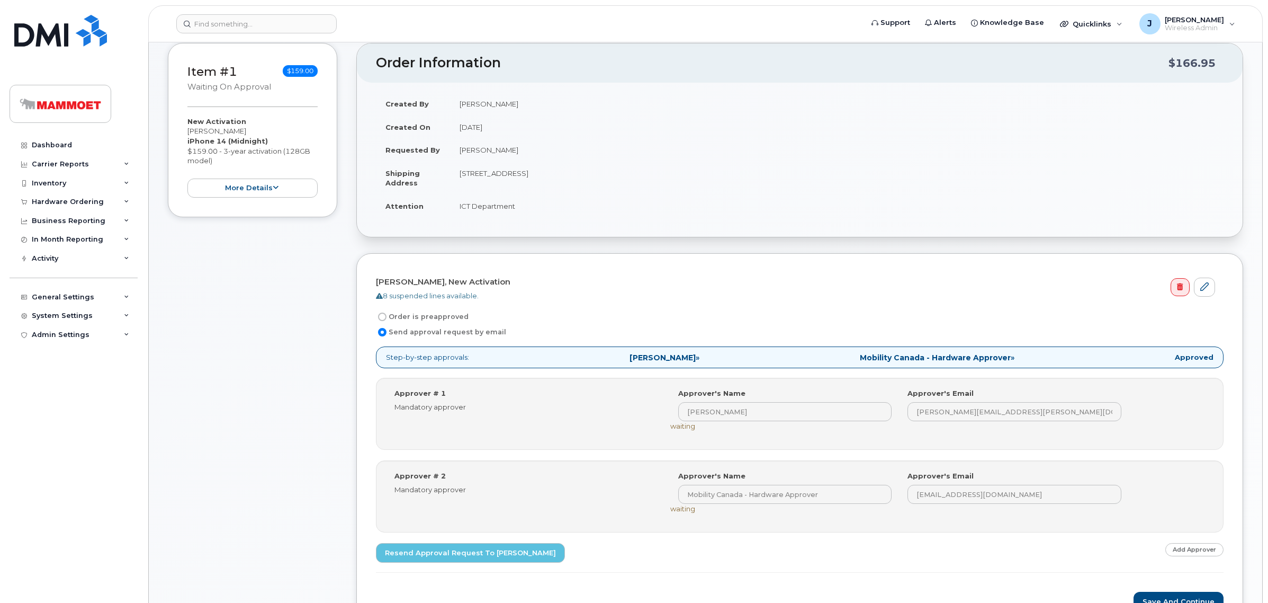
scroll to position [199, 0]
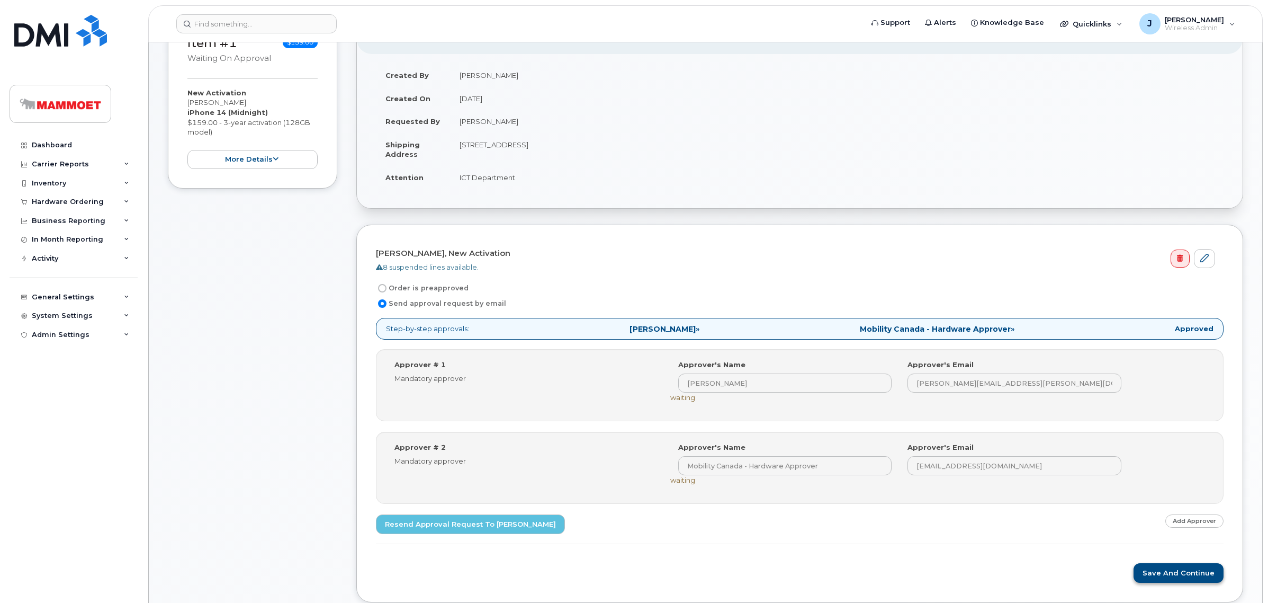
click at [1166, 586] on div "Meghan Gallagher, New Activation 8 suspended lines available. Order is preappro…" at bounding box center [799, 414] width 887 height 378
click at [1165, 573] on button "Save and Continue" at bounding box center [1179, 573] width 90 height 20
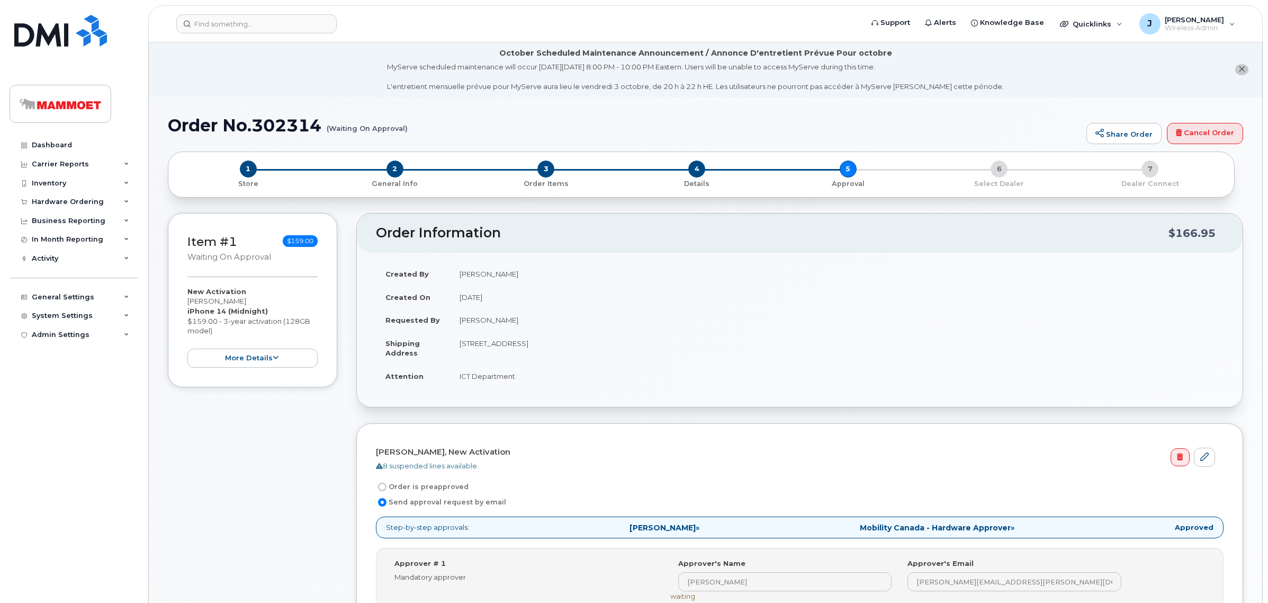
drag, startPoint x: 256, startPoint y: 121, endPoint x: 359, endPoint y: 92, distance: 107.3
click at [359, 92] on li "October Scheduled Maintenance Announcement / Annonce D'entretient Prévue Pour o…" at bounding box center [706, 69] width 1114 height 55
drag, startPoint x: 418, startPoint y: 127, endPoint x: 172, endPoint y: 133, distance: 246.3
click at [172, 133] on h1 "Order No.302314 (Waiting On Approval)" at bounding box center [625, 125] width 914 height 19
copy h1 "Order No.302314"
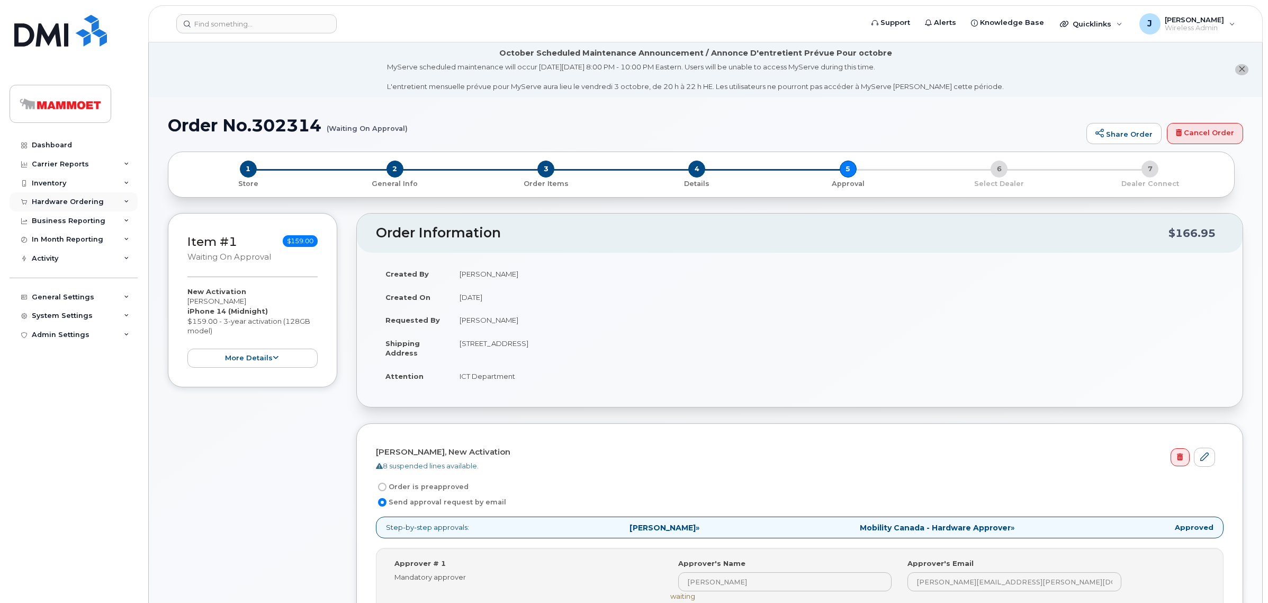
click at [34, 208] on div "Hardware Ordering" at bounding box center [74, 201] width 128 height 19
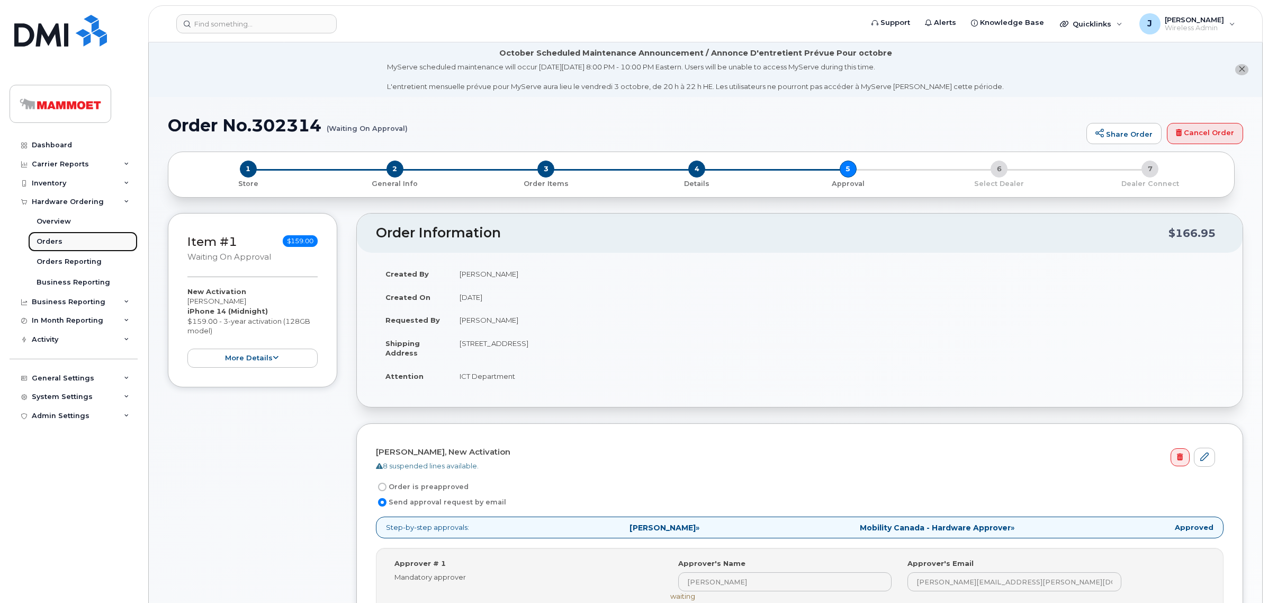
click at [46, 246] on div "Orders" at bounding box center [50, 242] width 26 height 10
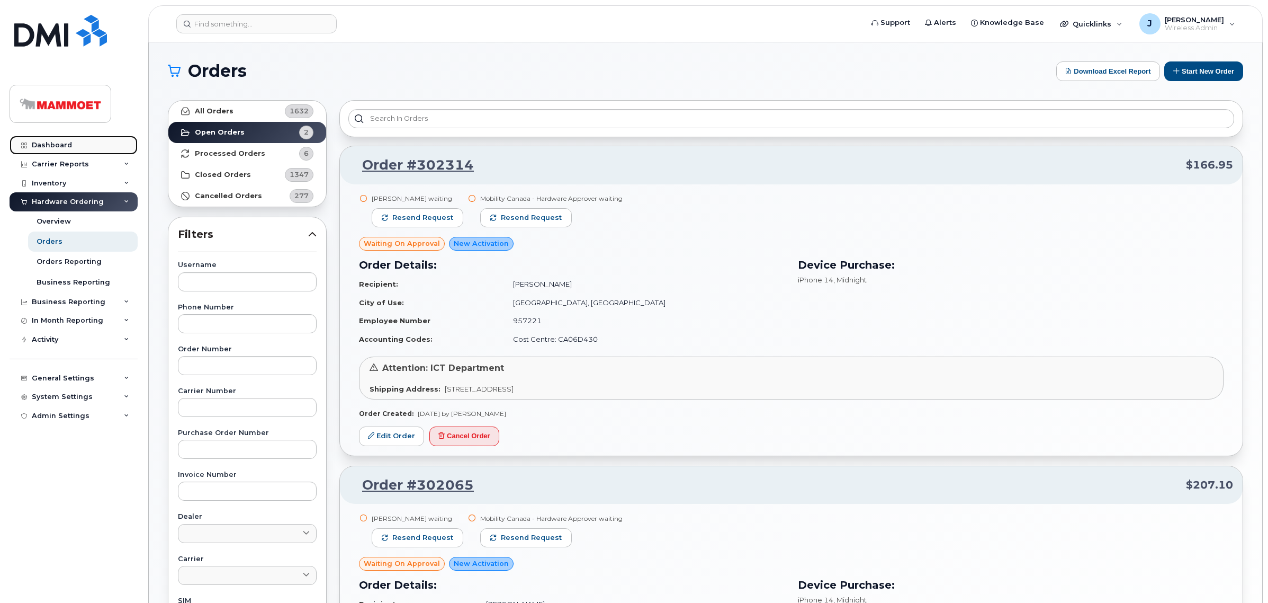
click at [57, 147] on div "Dashboard" at bounding box center [52, 145] width 40 height 8
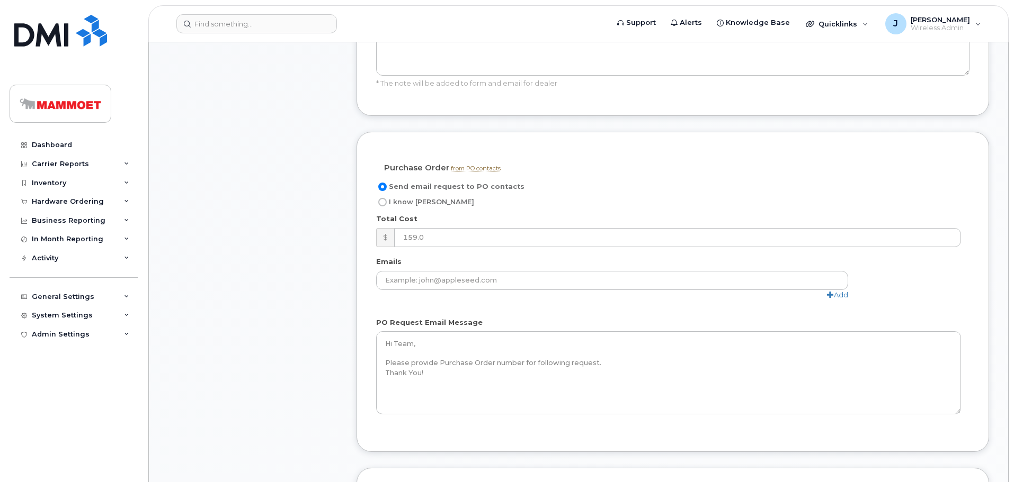
scroll to position [847, 0]
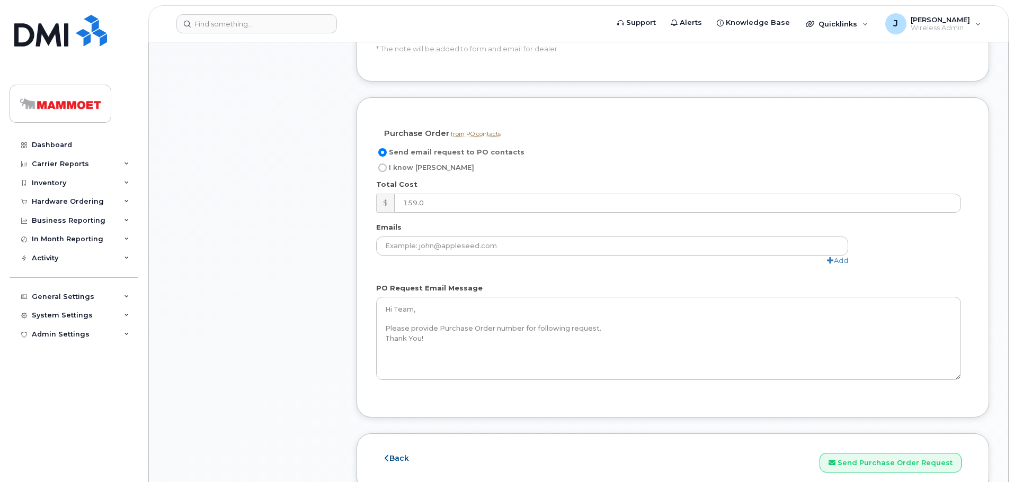
click at [383, 167] on input "I know PO" at bounding box center [382, 168] width 8 height 8
radio input "true"
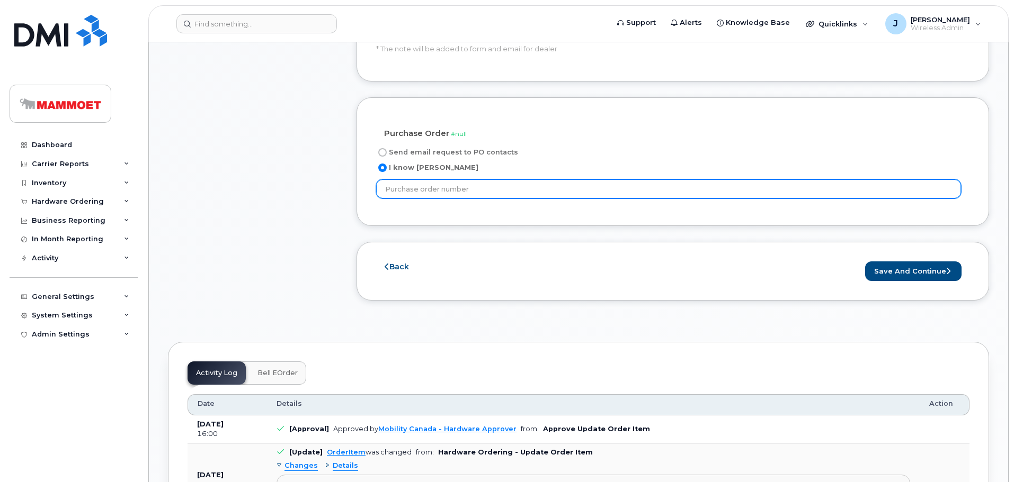
click at [426, 189] on input "text" at bounding box center [668, 189] width 585 height 19
paste input "4511908175"
type input "4511908175"
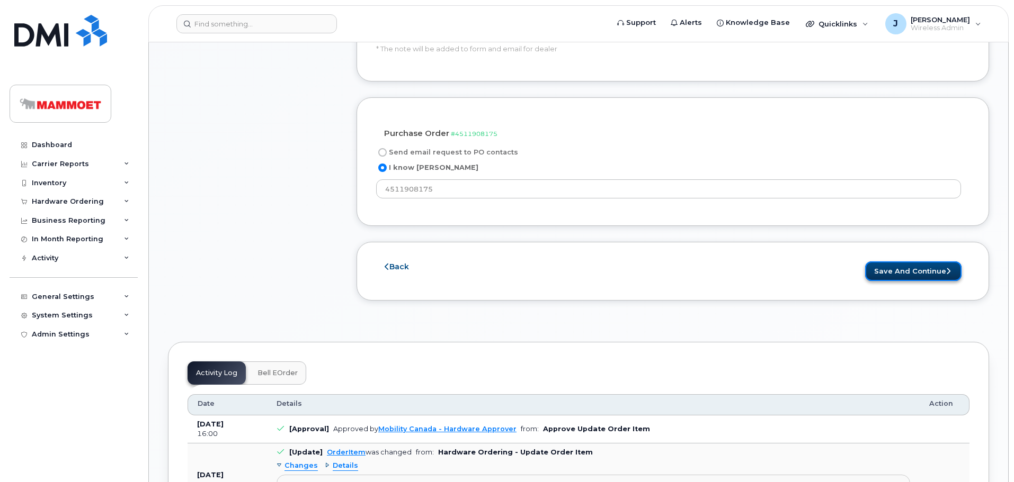
click at [892, 268] on button "Save and Continue" at bounding box center [913, 272] width 96 height 20
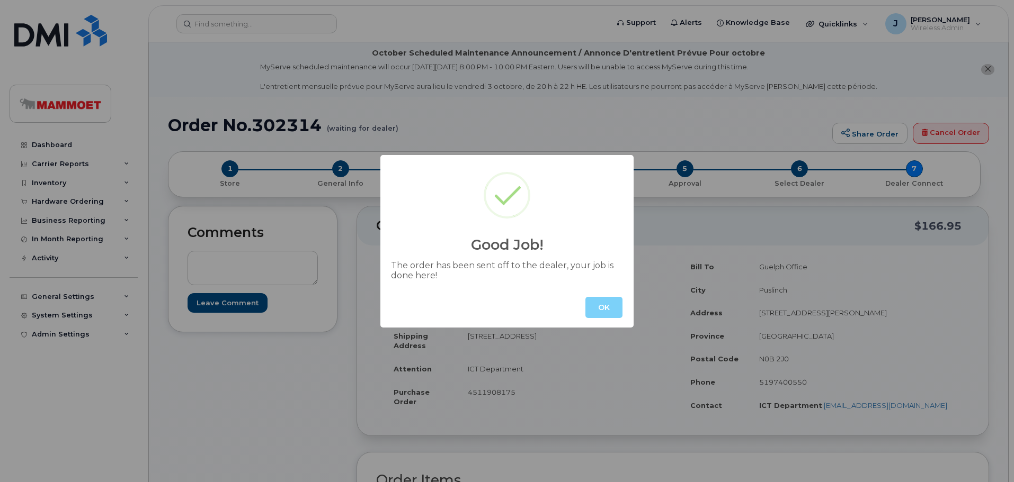
click at [615, 307] on button "OK" at bounding box center [603, 307] width 37 height 21
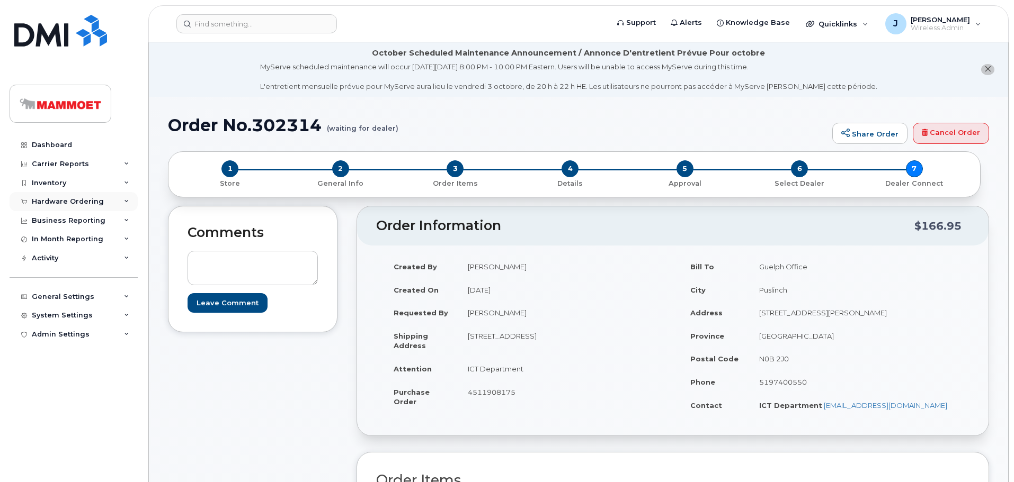
click at [50, 199] on div "Hardware Ordering" at bounding box center [68, 202] width 72 height 8
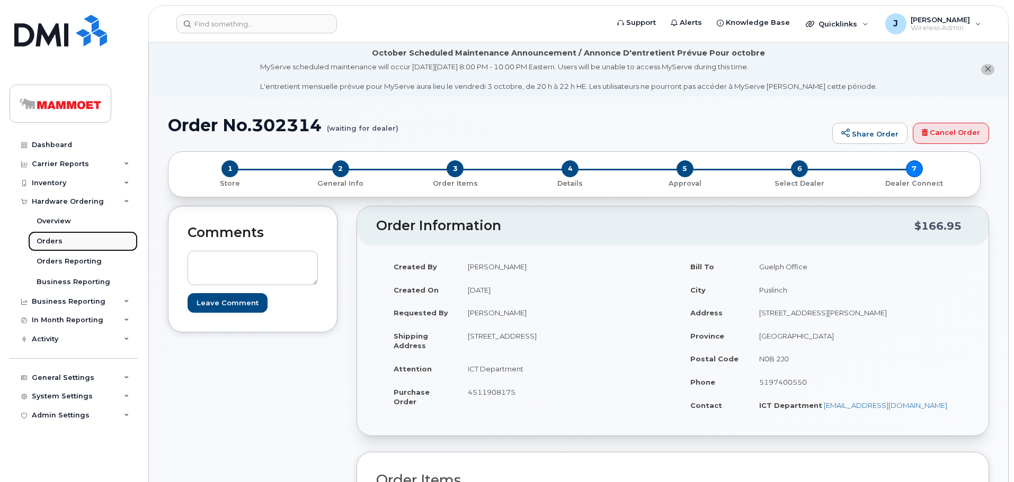
click at [47, 245] on div "Orders" at bounding box center [50, 242] width 26 height 10
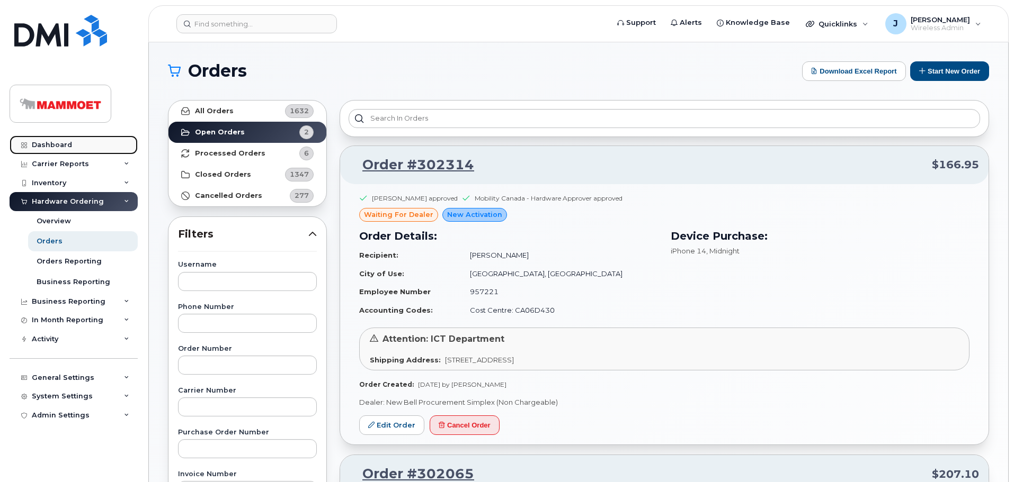
drag, startPoint x: 50, startPoint y: 144, endPoint x: 59, endPoint y: 144, distance: 9.0
click at [51, 144] on div "Dashboard" at bounding box center [52, 145] width 40 height 8
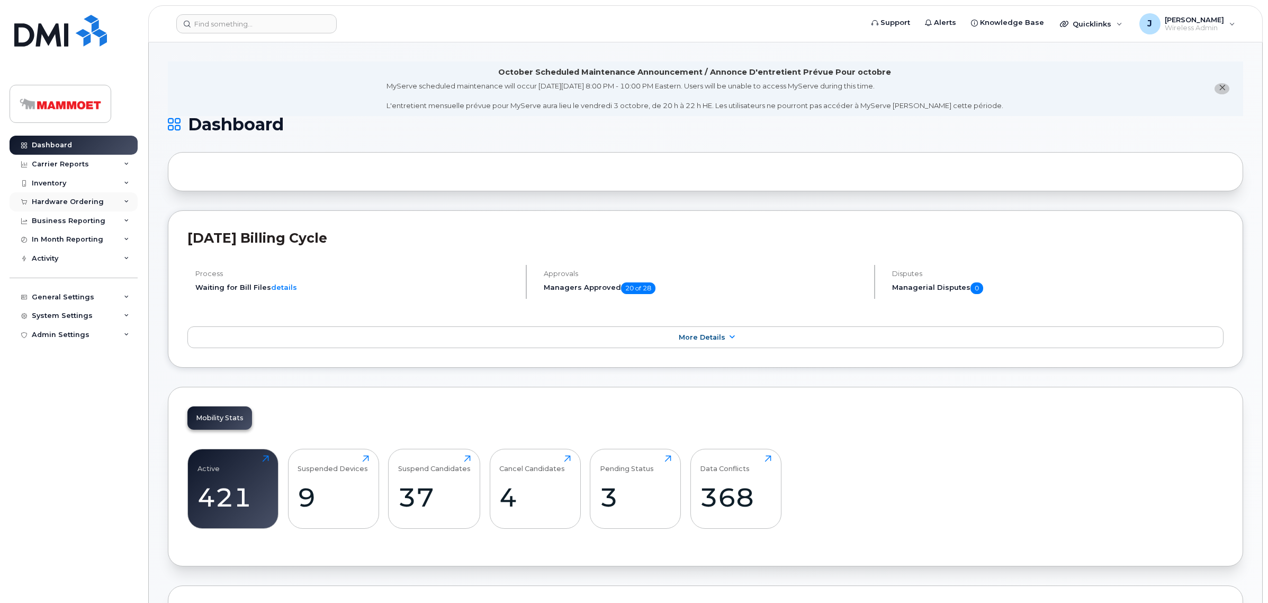
click at [56, 198] on div "Hardware Ordering" at bounding box center [74, 201] width 128 height 19
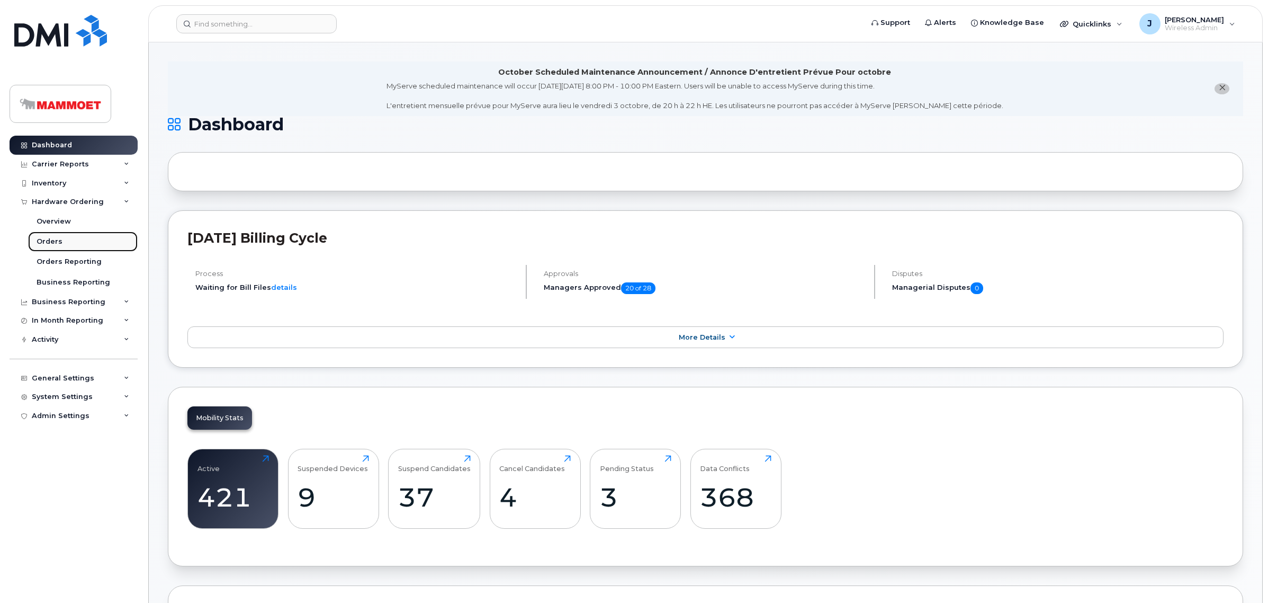
click at [61, 240] on link "Orders" at bounding box center [83, 241] width 110 height 20
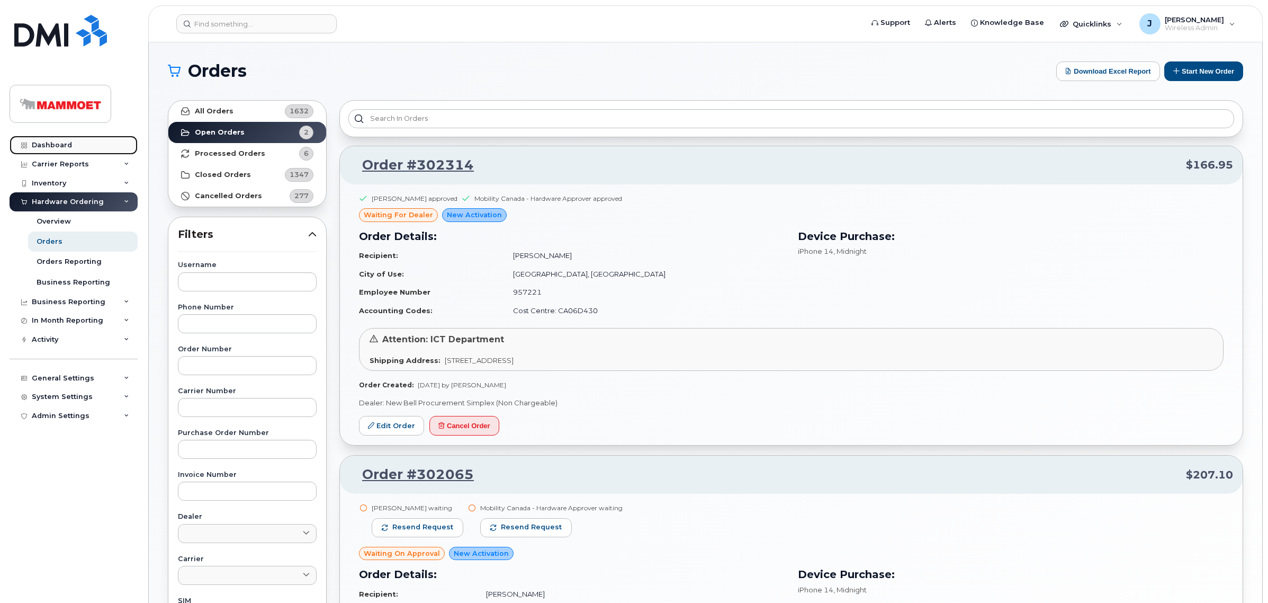
click at [51, 145] on div "Dashboard" at bounding box center [52, 145] width 40 height 8
